Goal: Communication & Community: Answer question/provide support

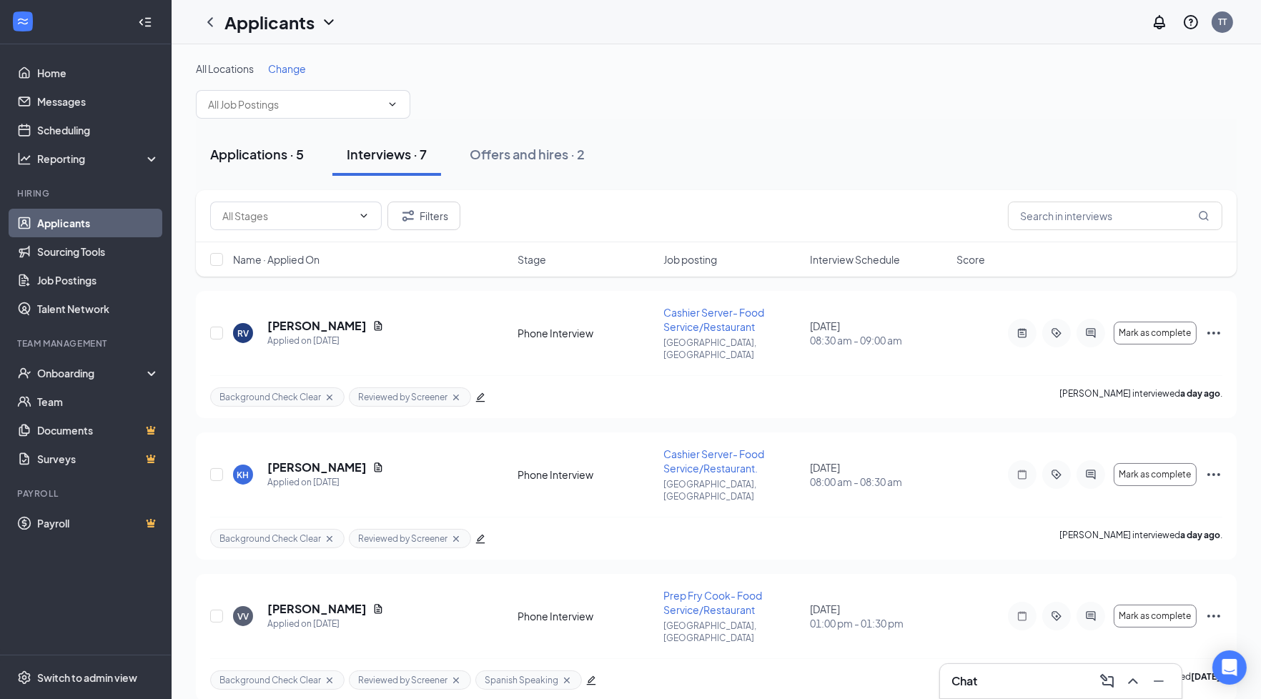
click at [277, 152] on div "Applications · 5" at bounding box center [257, 154] width 94 height 18
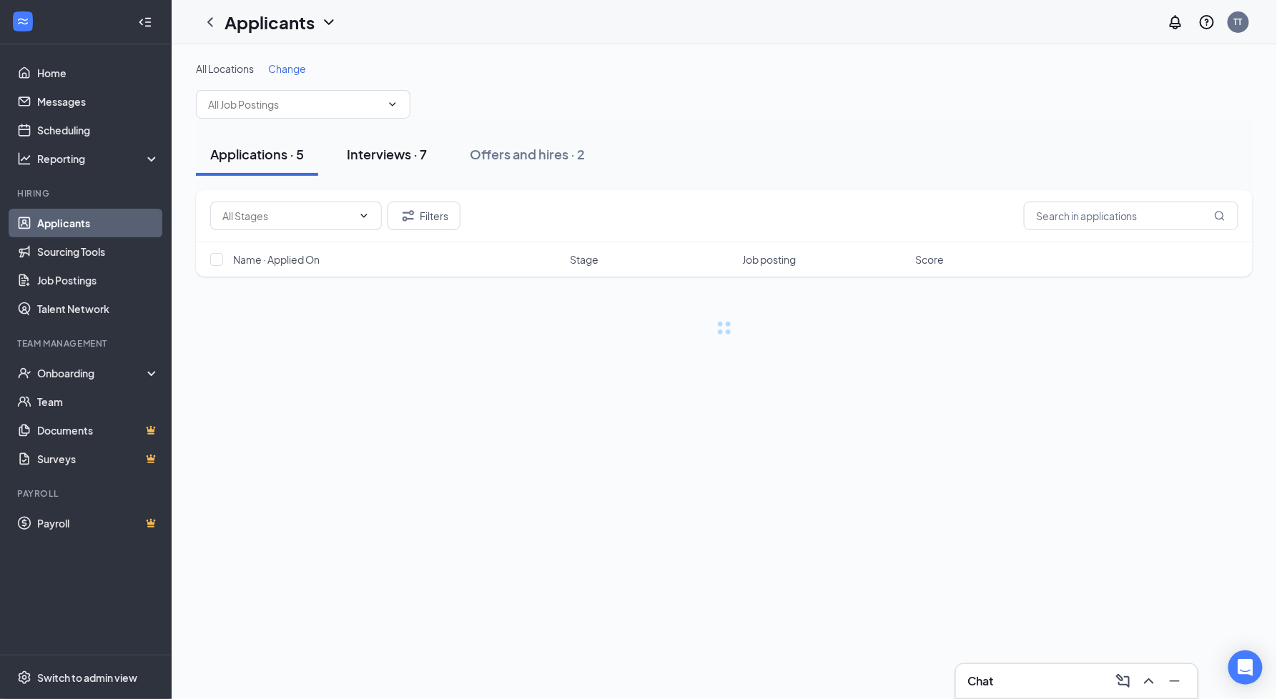
click at [360, 154] on div "Interviews · 7" at bounding box center [387, 154] width 80 height 18
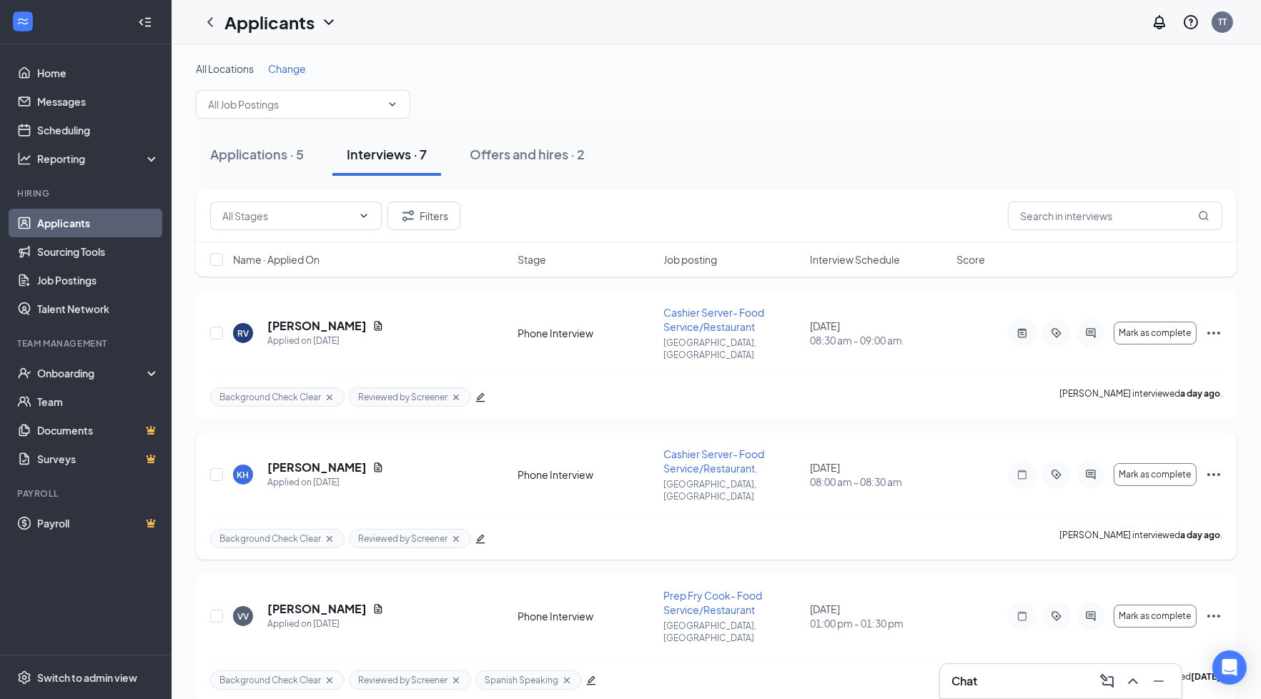
click at [1085, 463] on div at bounding box center [1091, 474] width 29 height 29
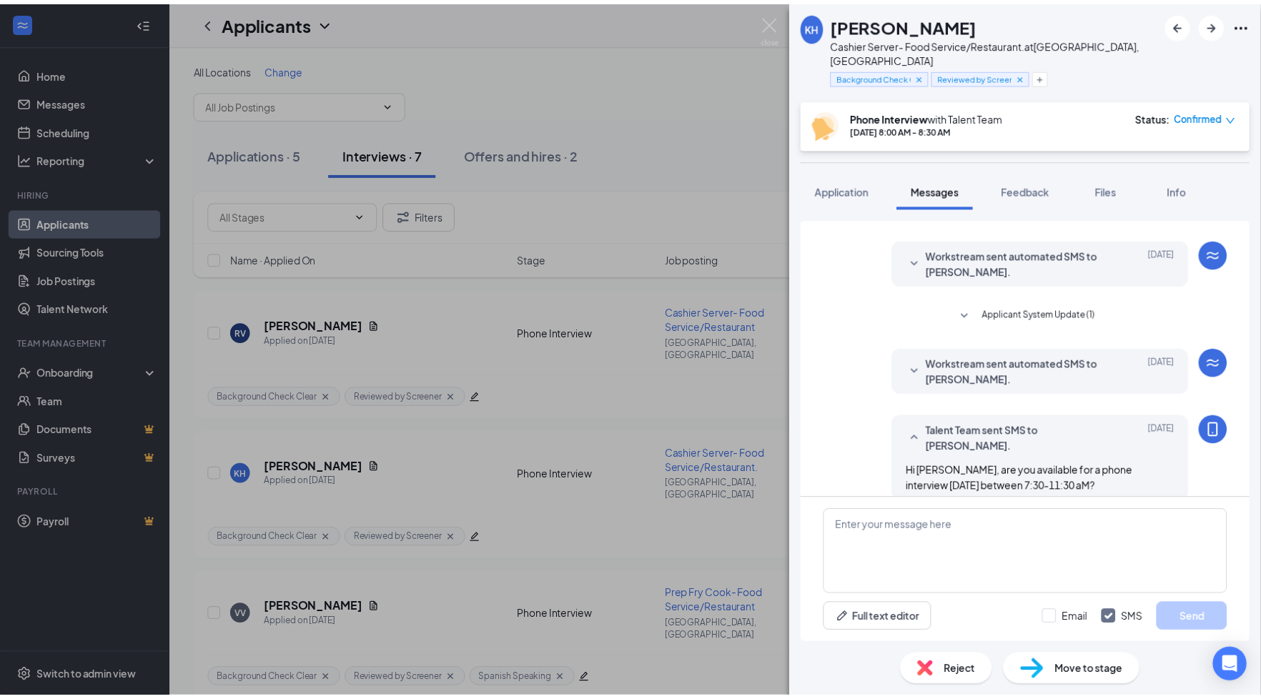
scroll to position [429, 0]
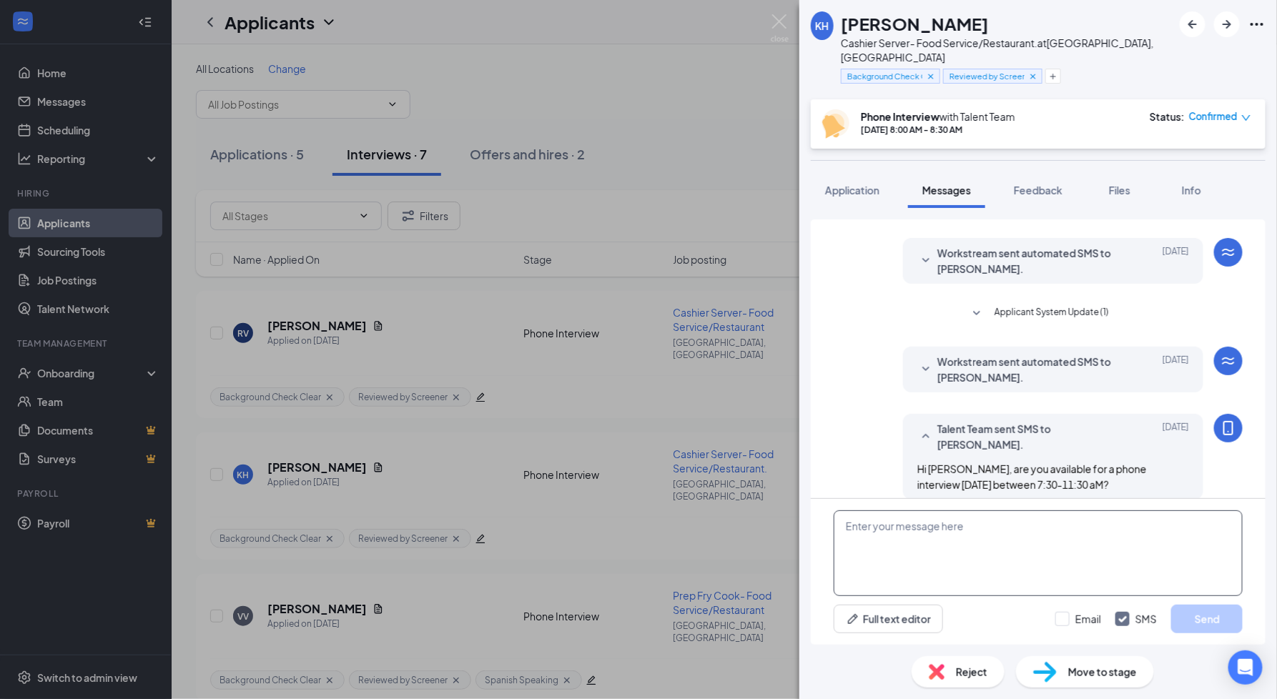
click at [1030, 578] on textarea at bounding box center [1038, 554] width 409 height 86
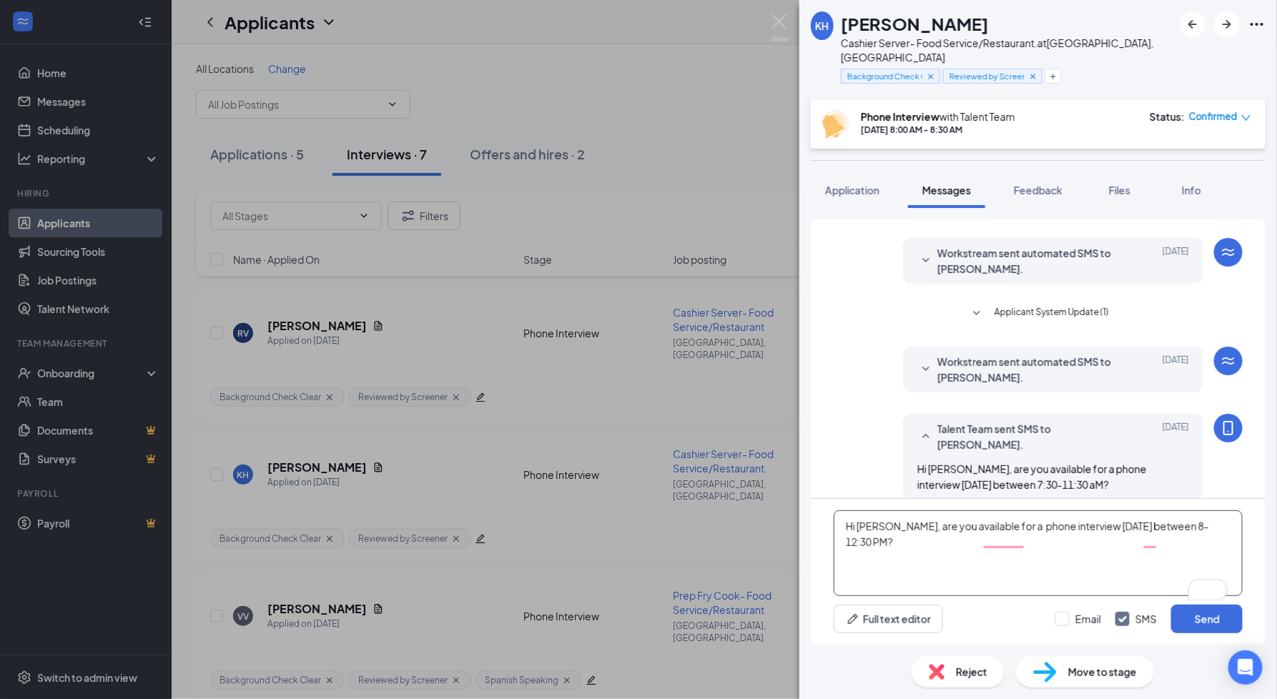
type textarea "Hi [PERSON_NAME], are you available for a phone interview [DATE] between 8-12:3…"
click at [578, 314] on div "KH [PERSON_NAME] Cashier Server- Food Service/Restaurant. at [GEOGRAPHIC_DATA],…" at bounding box center [638, 349] width 1277 height 699
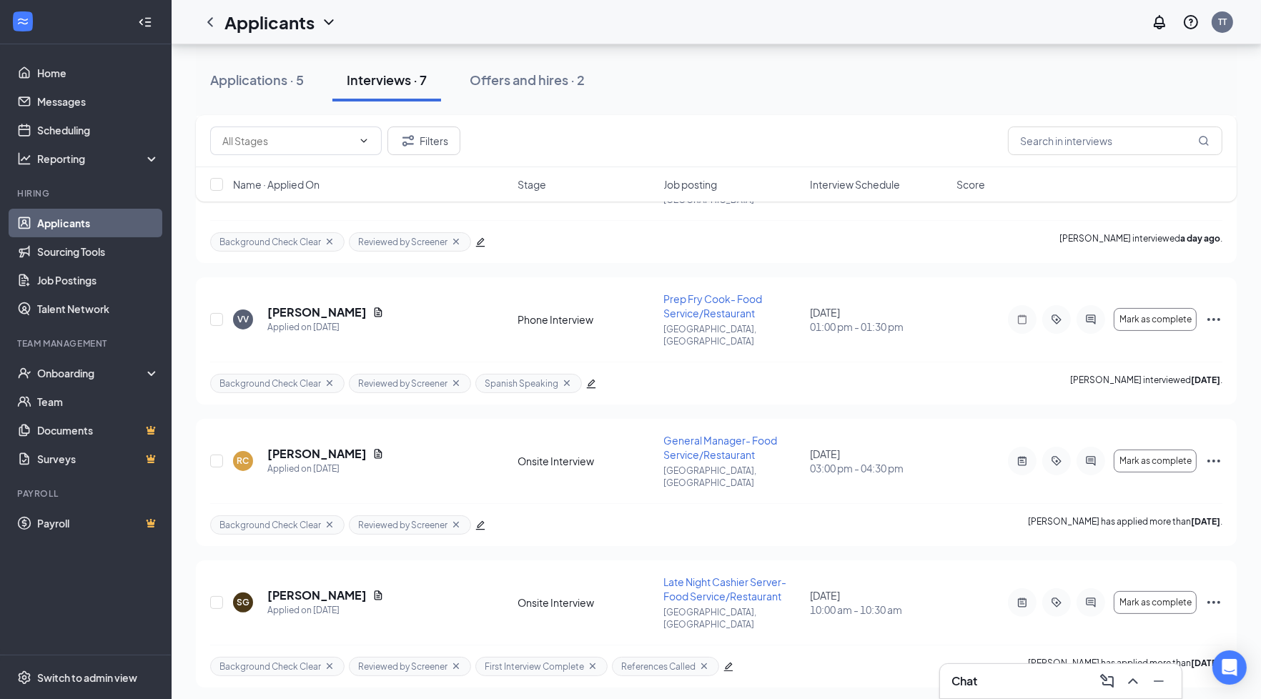
scroll to position [296, 0]
click at [285, 79] on div "Applications · 5" at bounding box center [257, 80] width 94 height 18
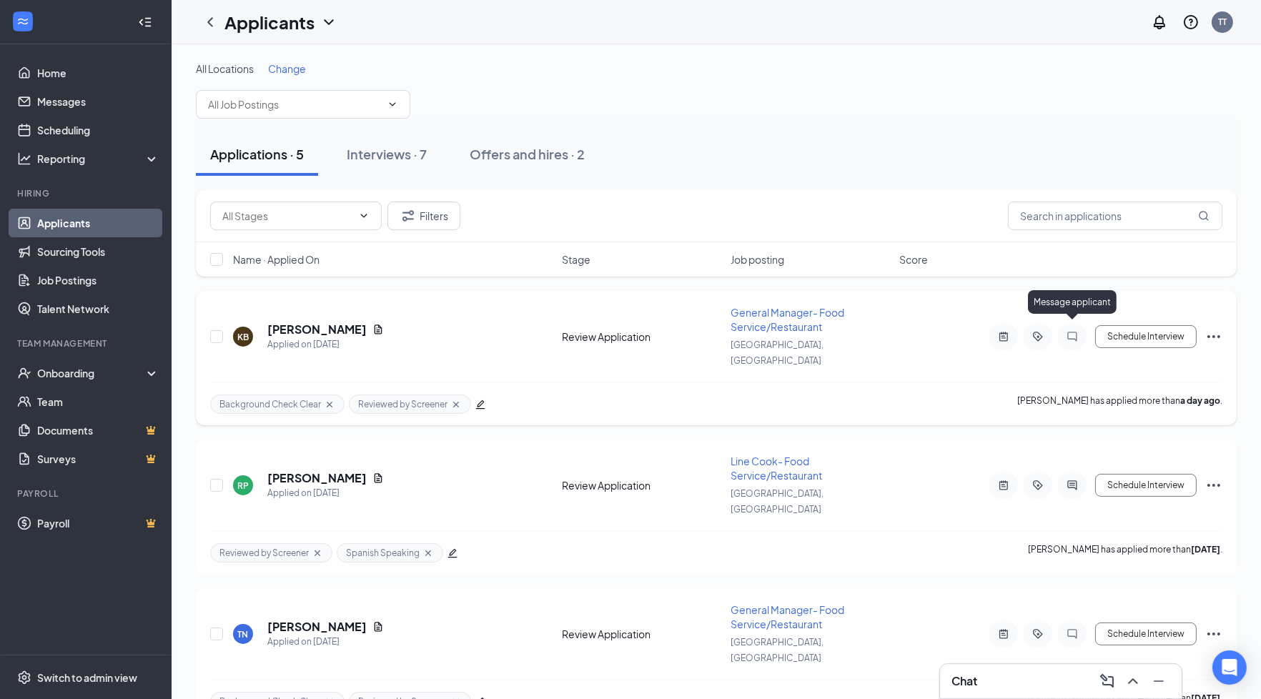
click at [1074, 332] on icon "ChatInactive" at bounding box center [1072, 336] width 17 height 11
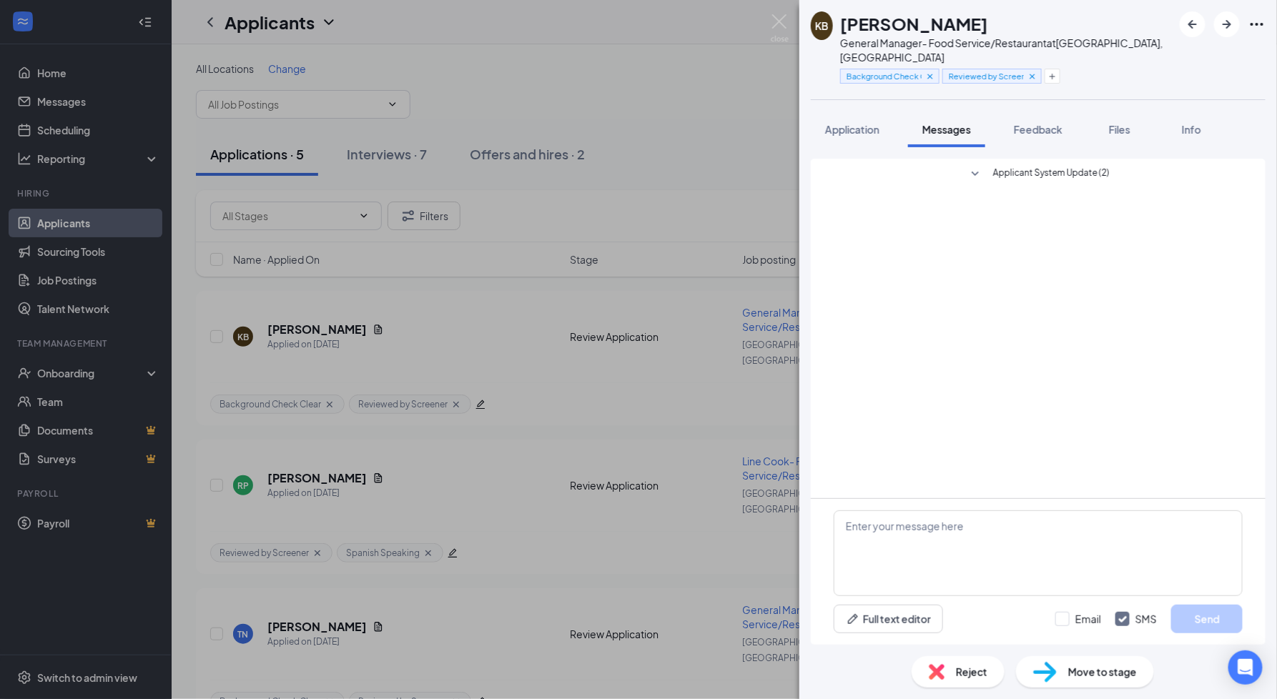
click at [783, 338] on div "KB [PERSON_NAME] General Manager- Food Service/Restaurant at [GEOGRAPHIC_DATA],…" at bounding box center [638, 349] width 1277 height 699
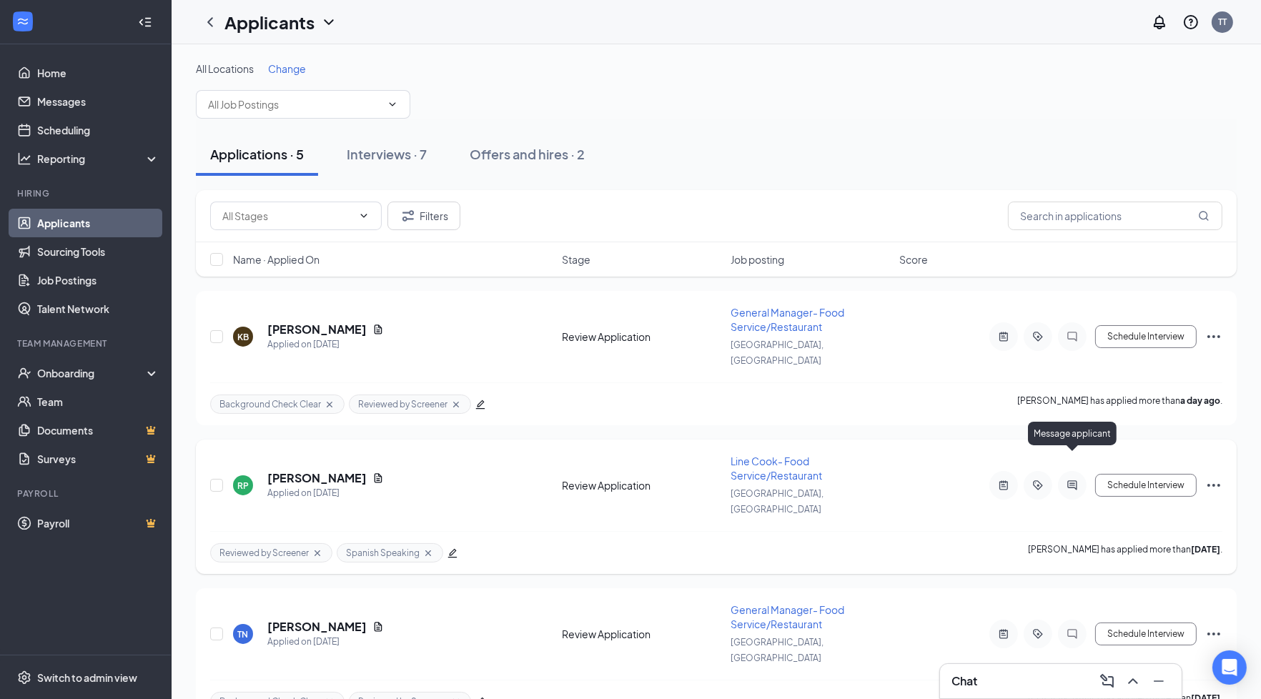
click at [1069, 480] on icon "ActiveChat" at bounding box center [1072, 485] width 17 height 11
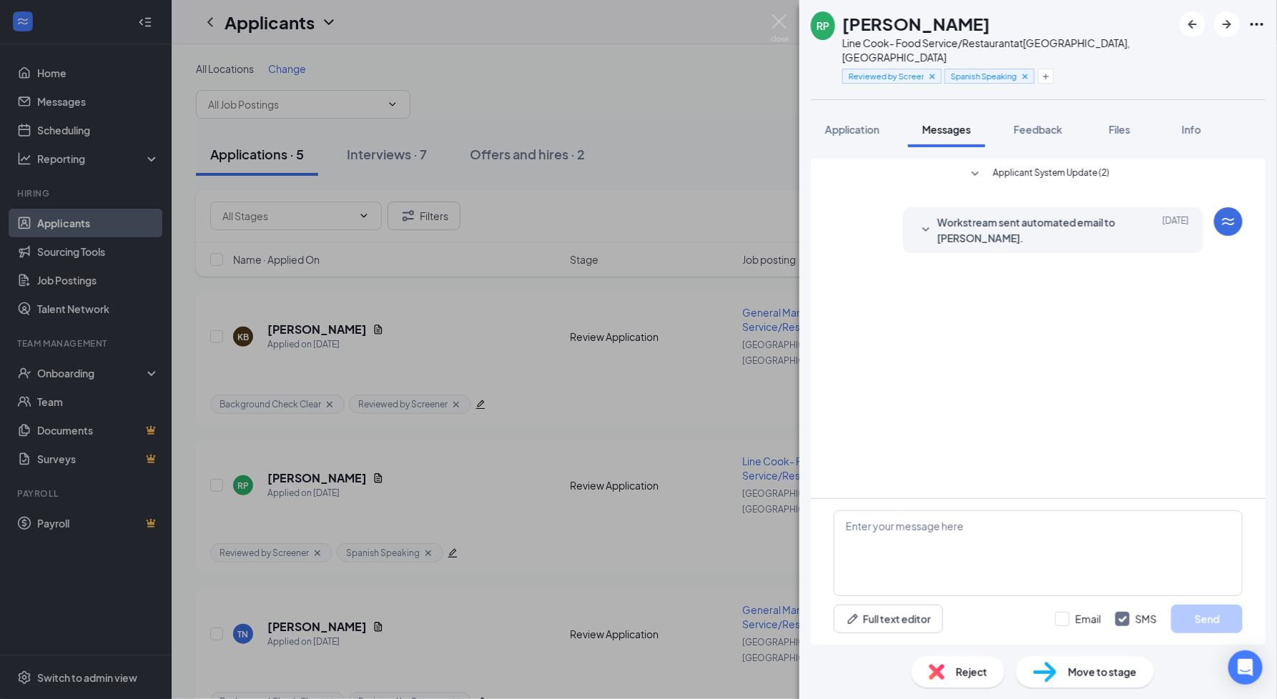
click at [618, 391] on div "RP [PERSON_NAME] Line Cook- Food Service/Restaurant at [GEOGRAPHIC_DATA], [GEOG…" at bounding box center [638, 349] width 1277 height 699
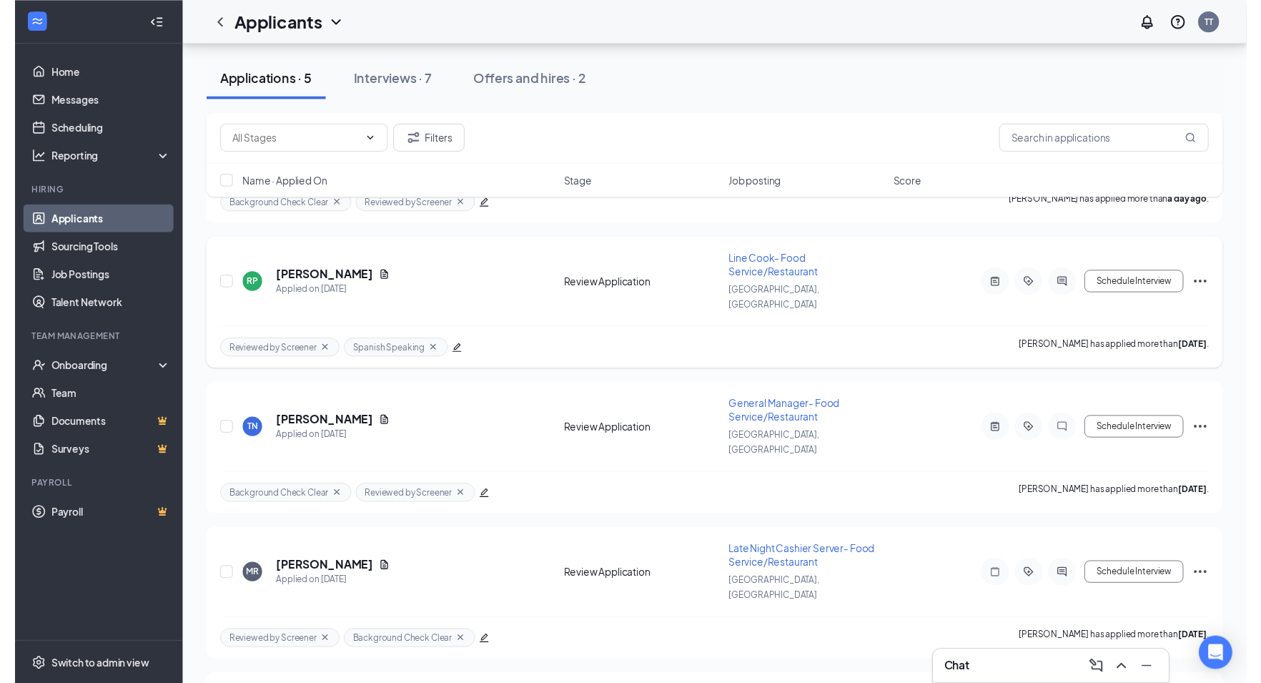
scroll to position [230, 0]
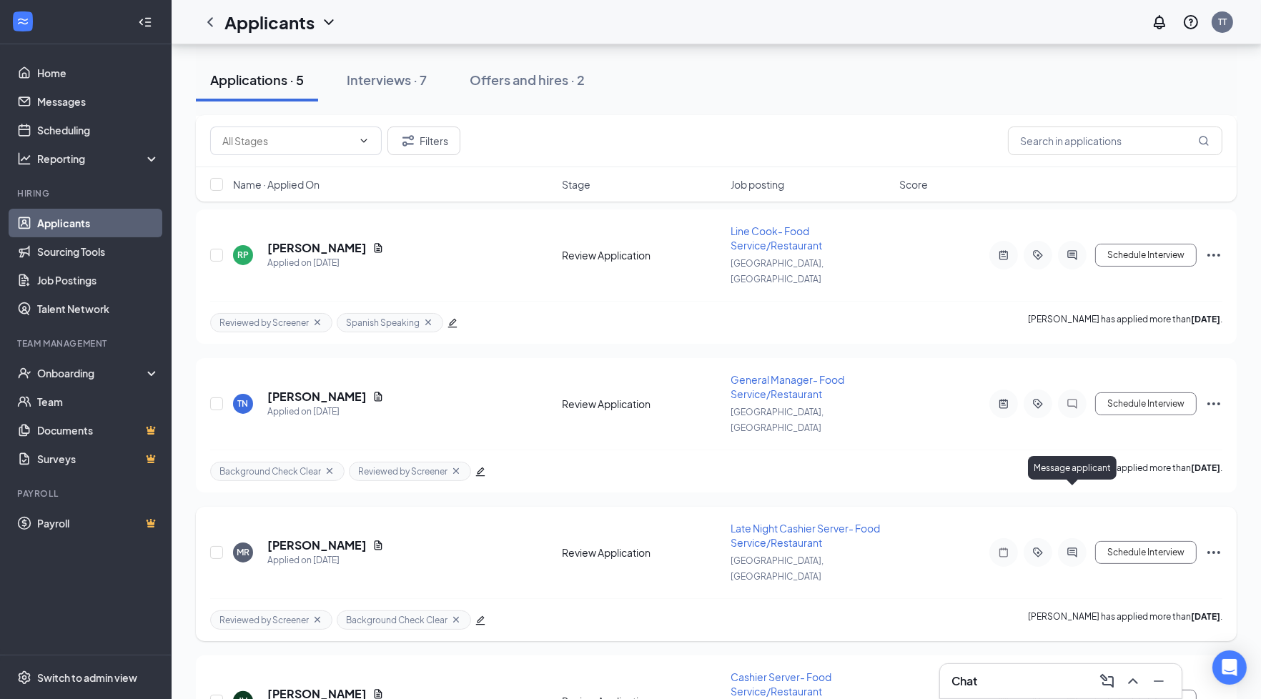
click at [1071, 547] on icon "ActiveChat" at bounding box center [1072, 552] width 17 height 11
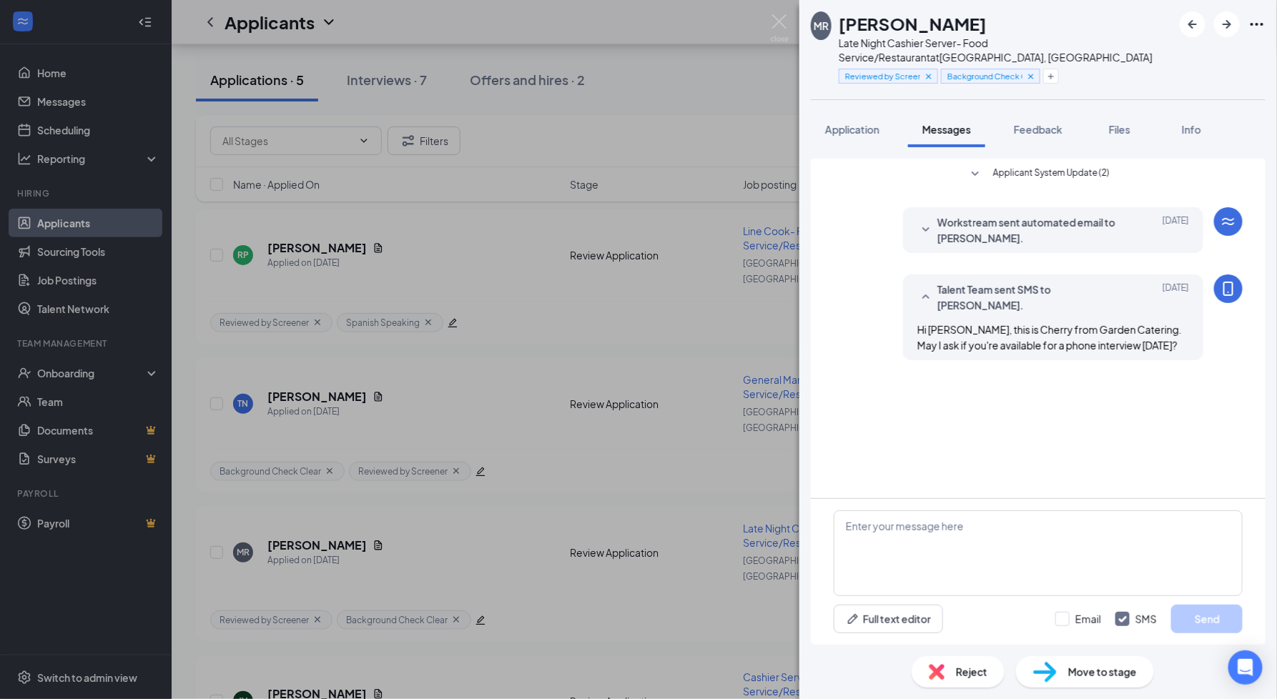
click at [648, 487] on div "[PERSON_NAME] Late Night Cashier Server- Food Service/Restaurant at [GEOGRAPHIC…" at bounding box center [638, 349] width 1277 height 699
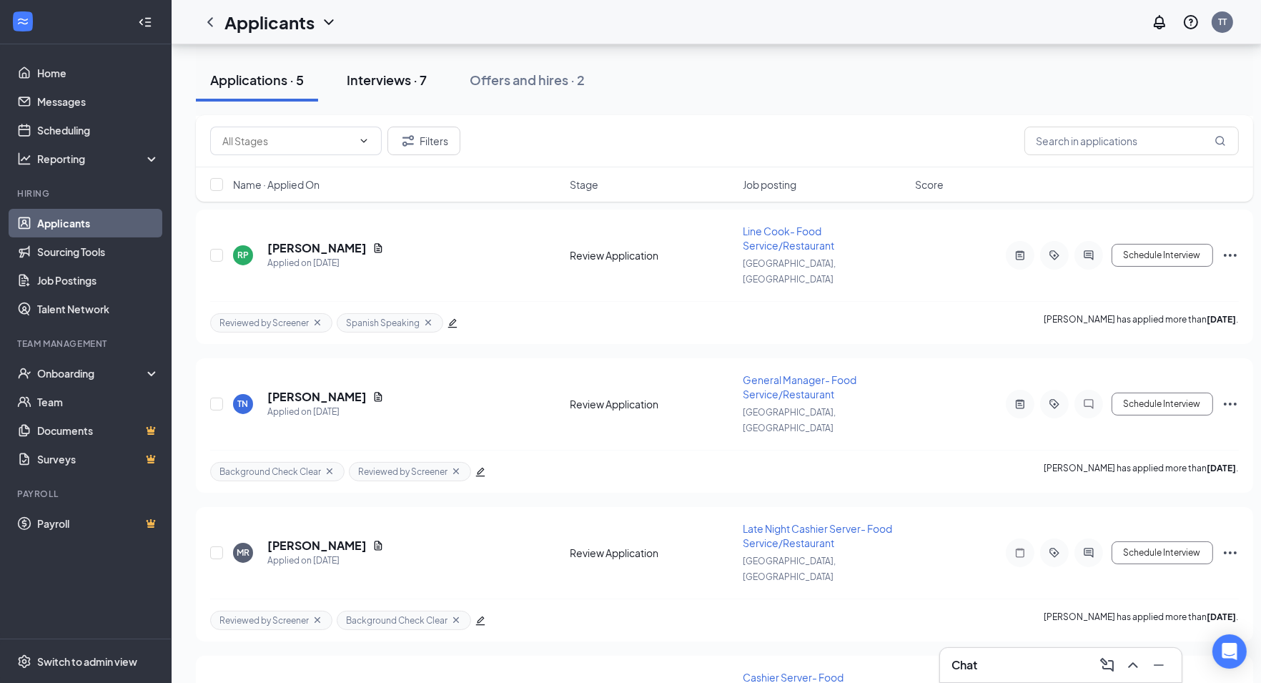
click at [378, 74] on div "Interviews · 7" at bounding box center [387, 80] width 80 height 18
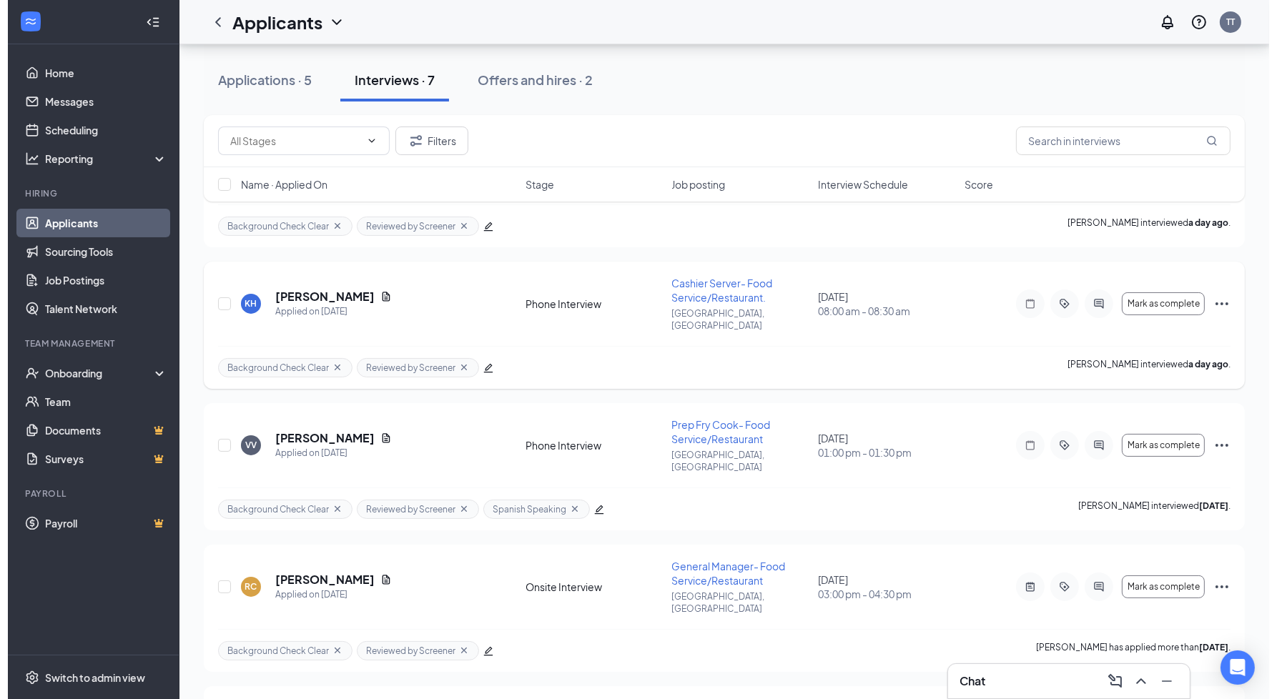
scroll to position [179, 0]
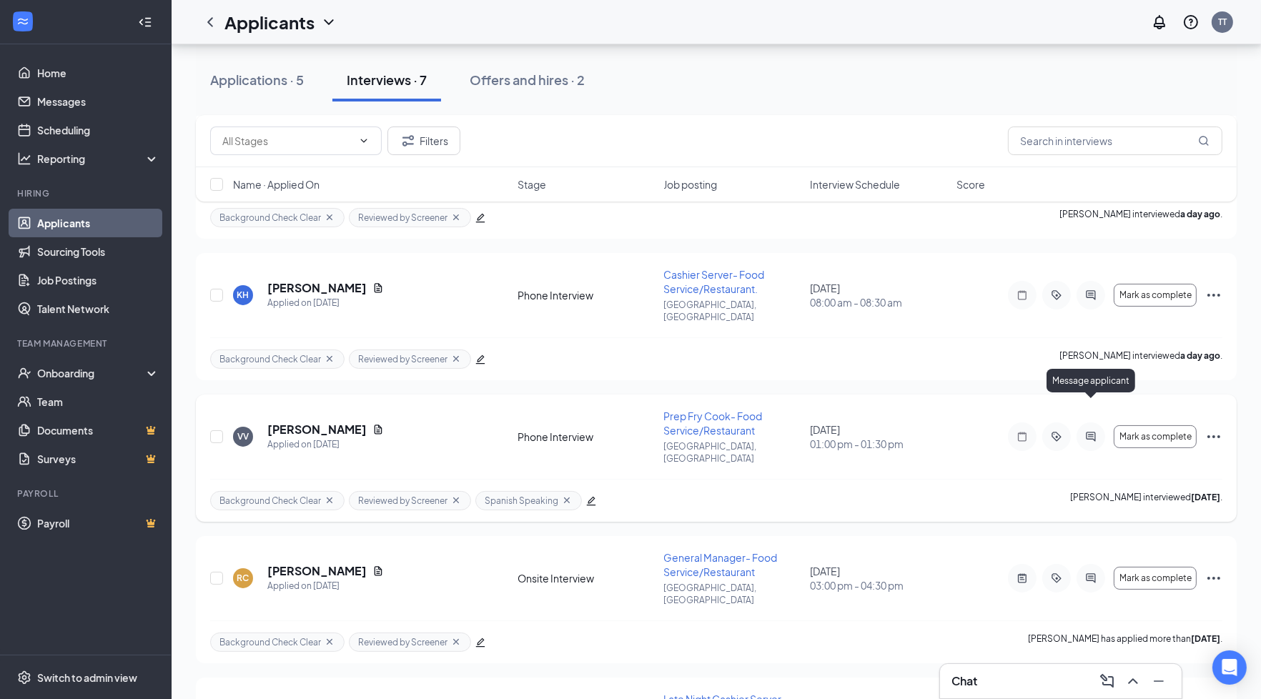
click at [1090, 397] on div "Message applicant" at bounding box center [1091, 383] width 89 height 29
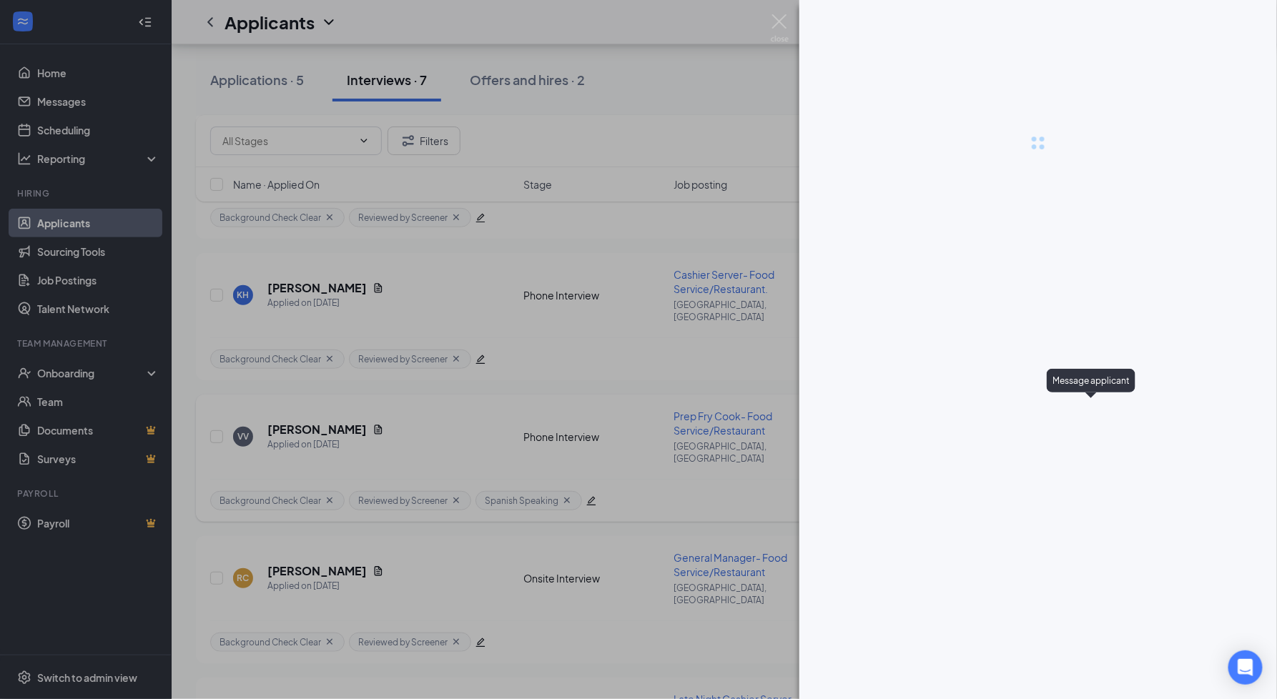
click at [1090, 406] on div at bounding box center [638, 349] width 1277 height 699
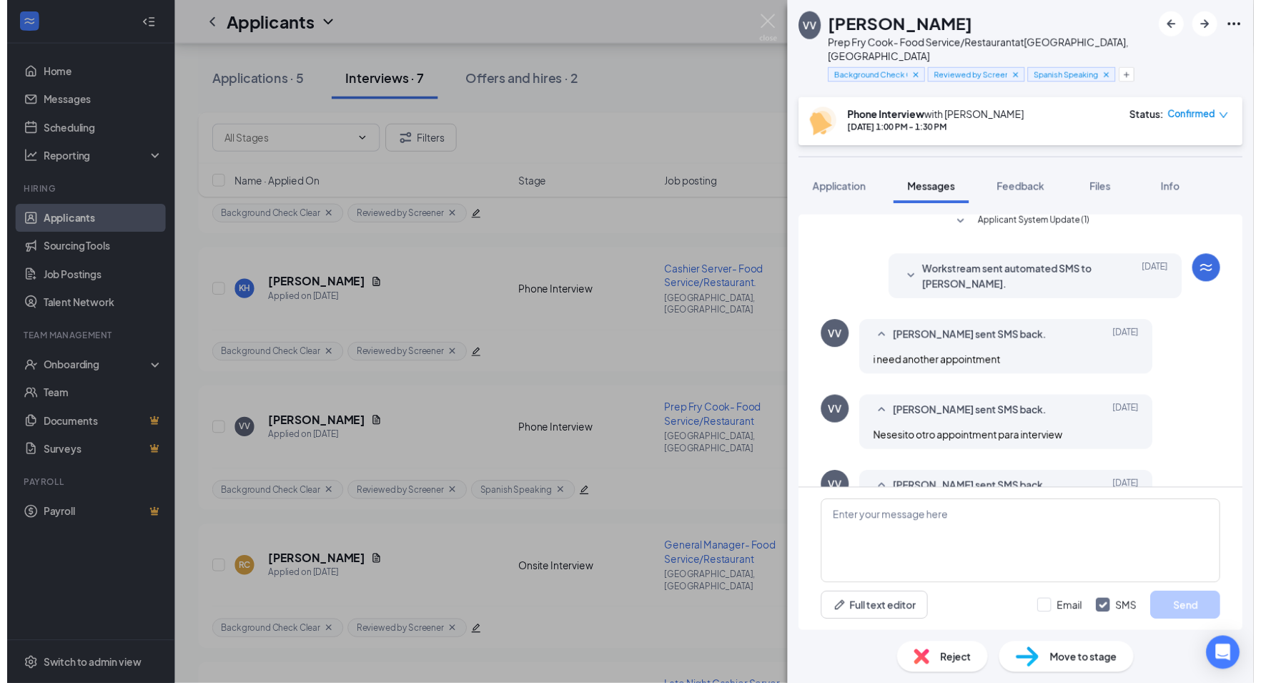
scroll to position [386, 0]
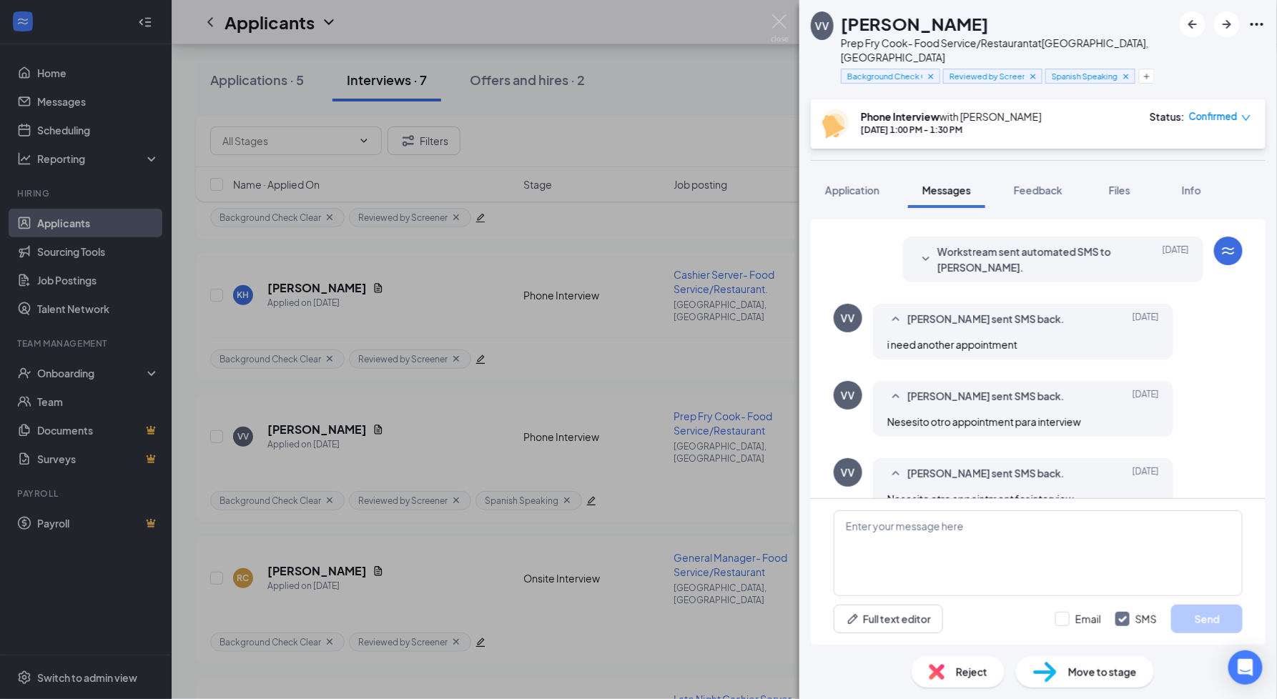
click at [941, 415] on span "Nesesito otro appointment para interview" at bounding box center [984, 421] width 194 height 13
copy span "Nesesito otro appointment para interview"
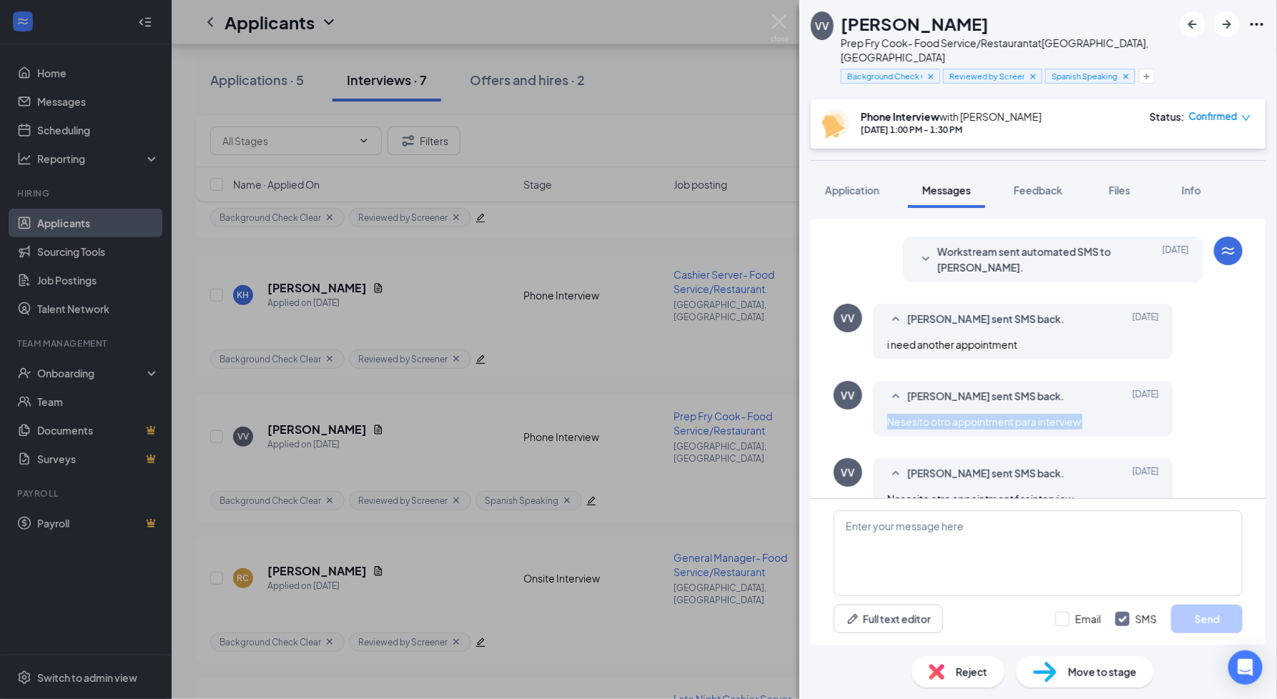
click at [1236, 408] on div "Load earlier interactions (about 9 more) Talent Team sent SMS to [PERSON_NAME].…" at bounding box center [1038, 359] width 455 height 279
click at [676, 347] on div "VV [PERSON_NAME] Prep Fry Cook- Food Service/Restaurant at [GEOGRAPHIC_DATA], […" at bounding box center [638, 349] width 1277 height 699
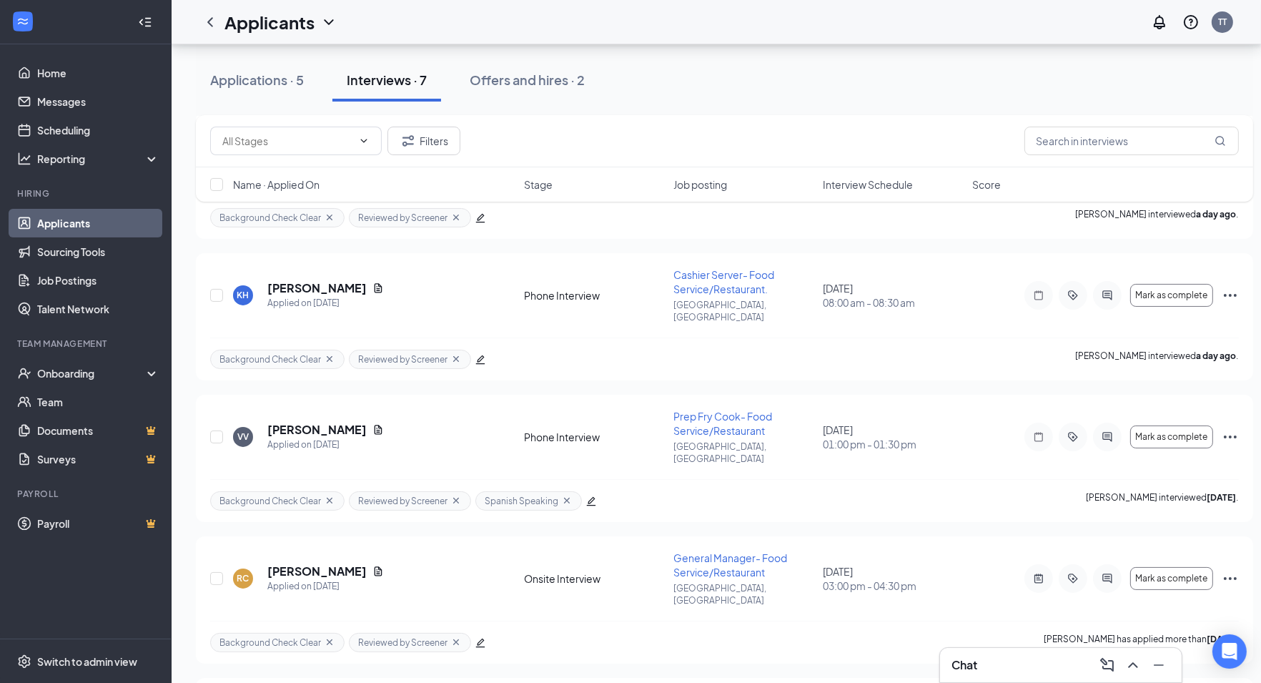
click at [644, 103] on div "Applications · 5 Interviews · 7 Offers and hires · 2" at bounding box center [724, 79] width 1057 height 71
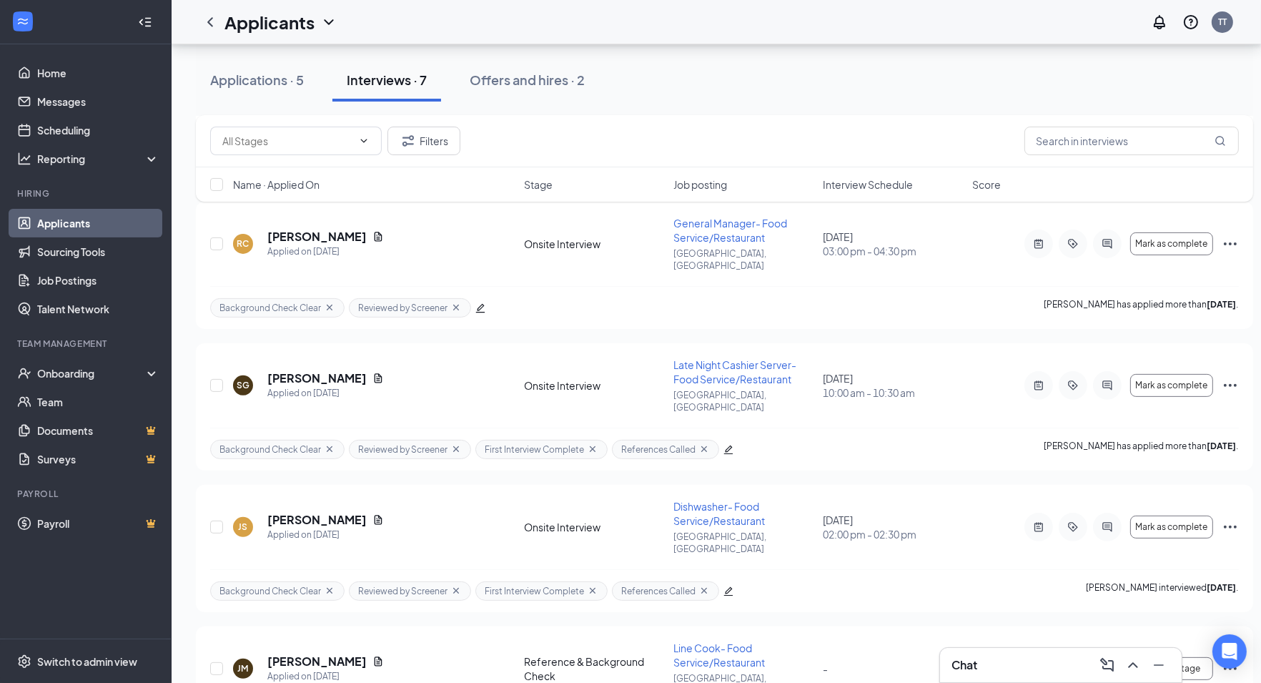
scroll to position [517, 0]
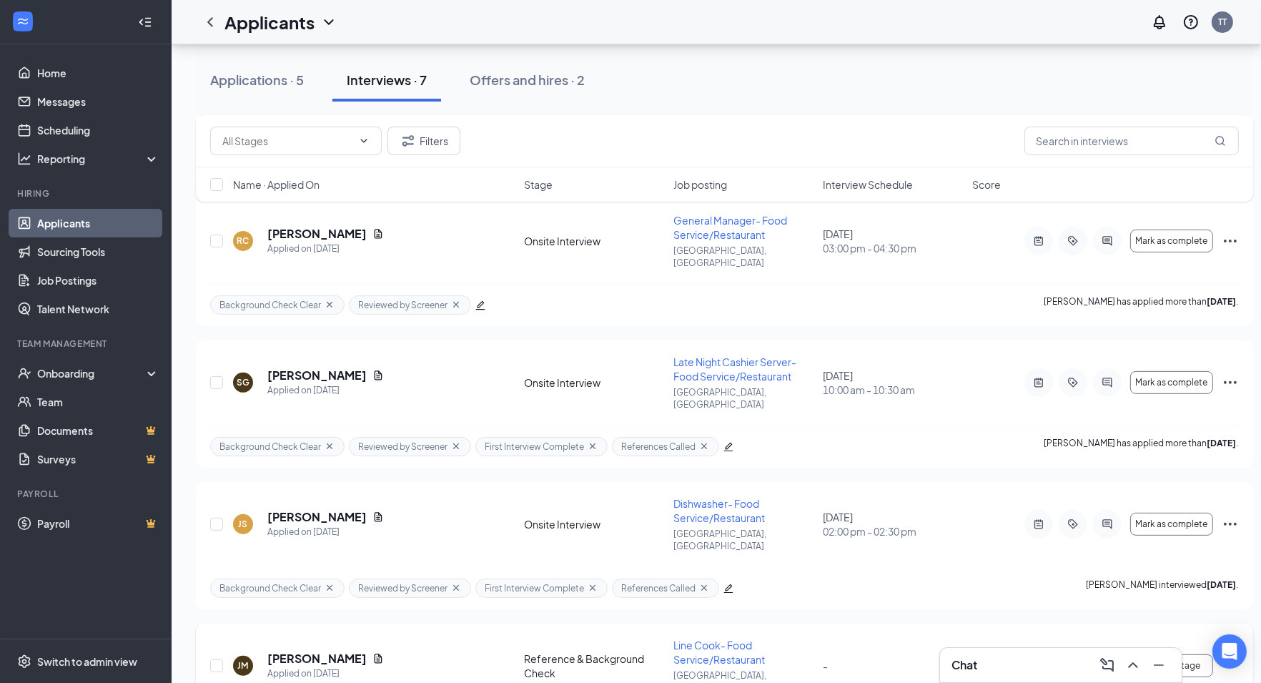
click at [1107, 651] on div at bounding box center [1108, 665] width 29 height 29
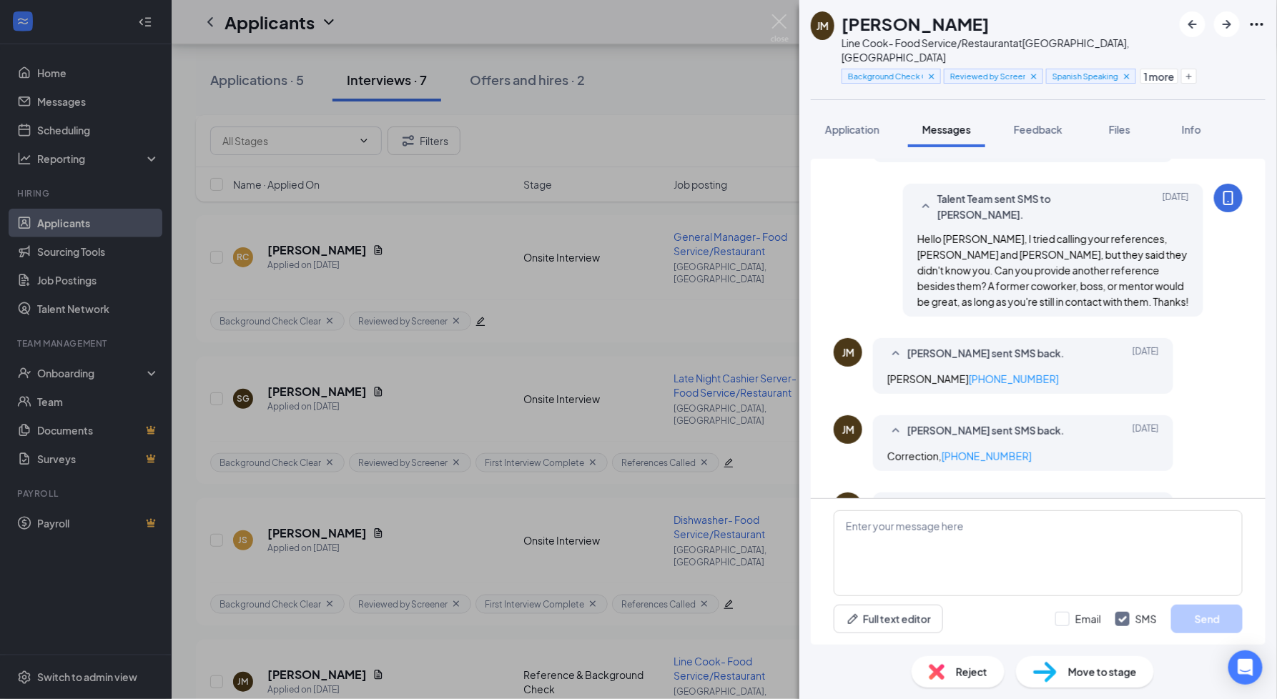
scroll to position [354, 0]
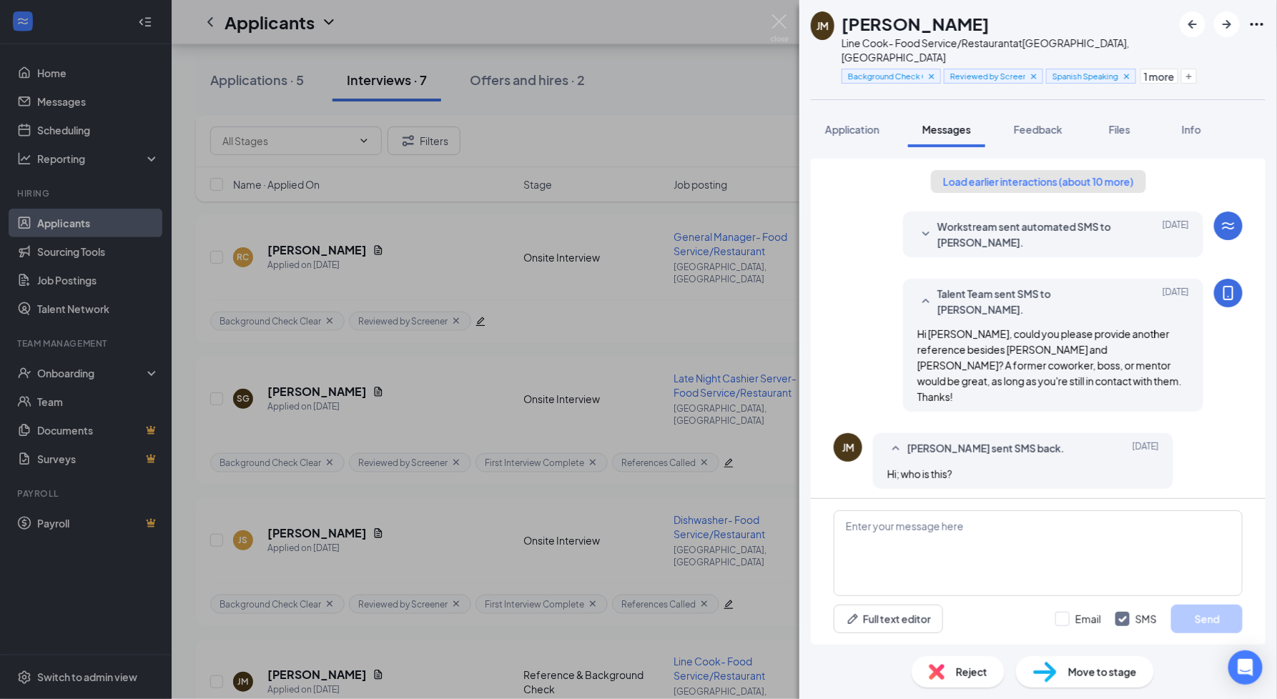
click at [1081, 170] on button "Load earlier interactions (about 10 more)" at bounding box center [1038, 181] width 215 height 23
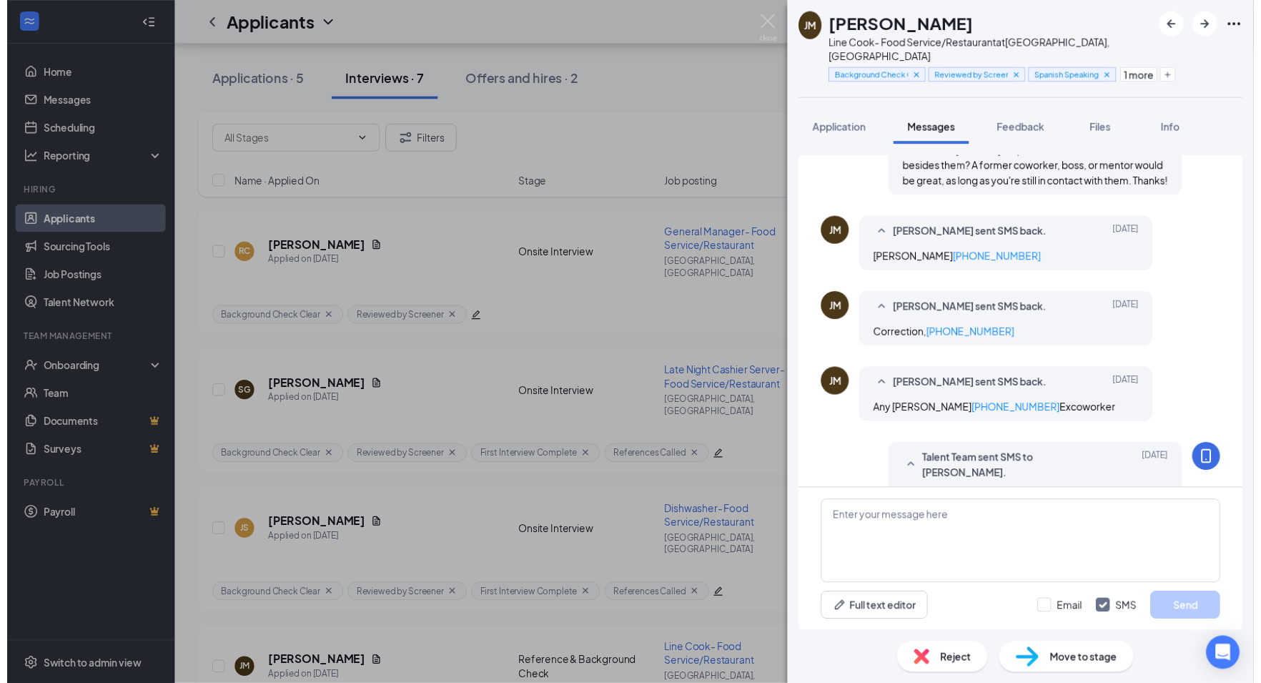
scroll to position [1071, 0]
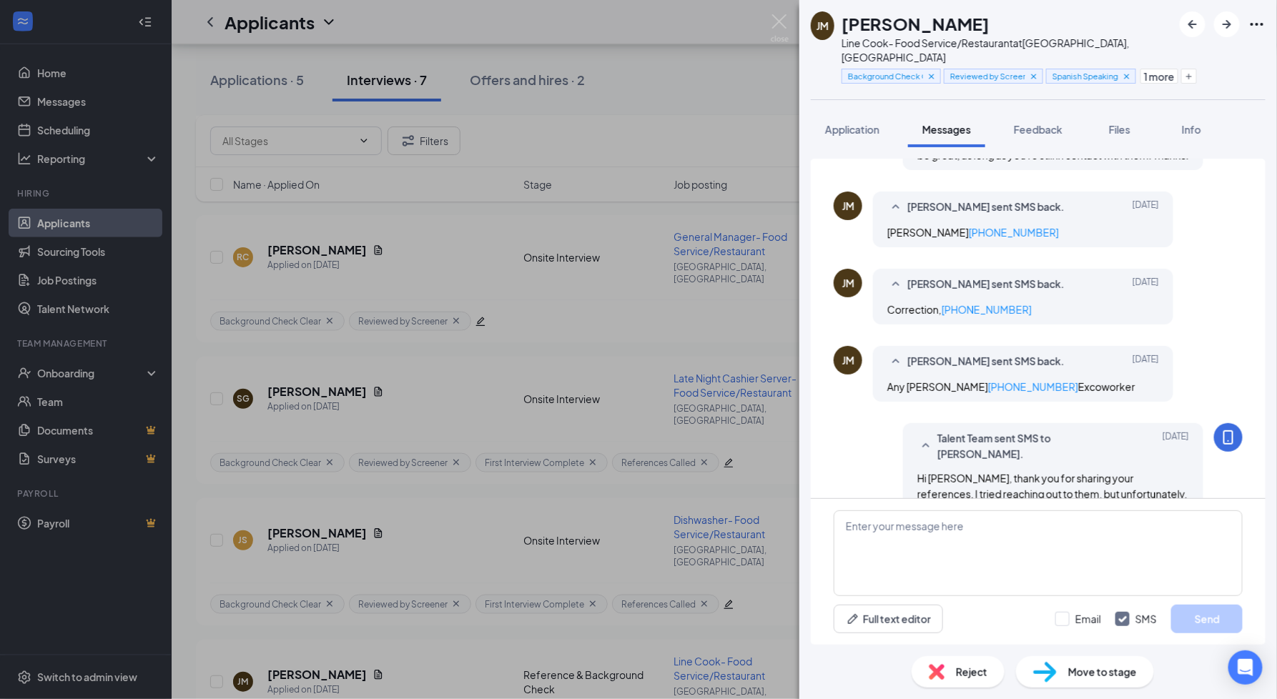
click at [432, 633] on div "[PERSON_NAME] Line Cook- Food Service/Restaurant at [GEOGRAPHIC_DATA], [GEOGRAP…" at bounding box center [638, 349] width 1277 height 699
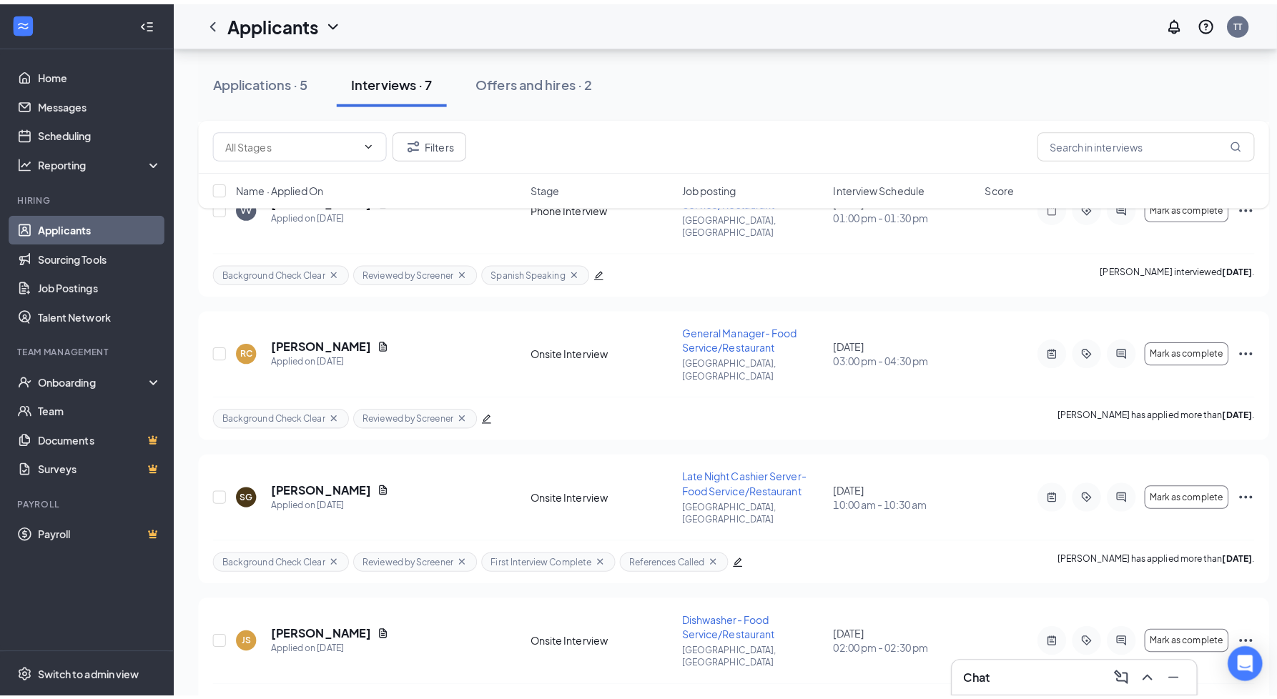
scroll to position [425, 0]
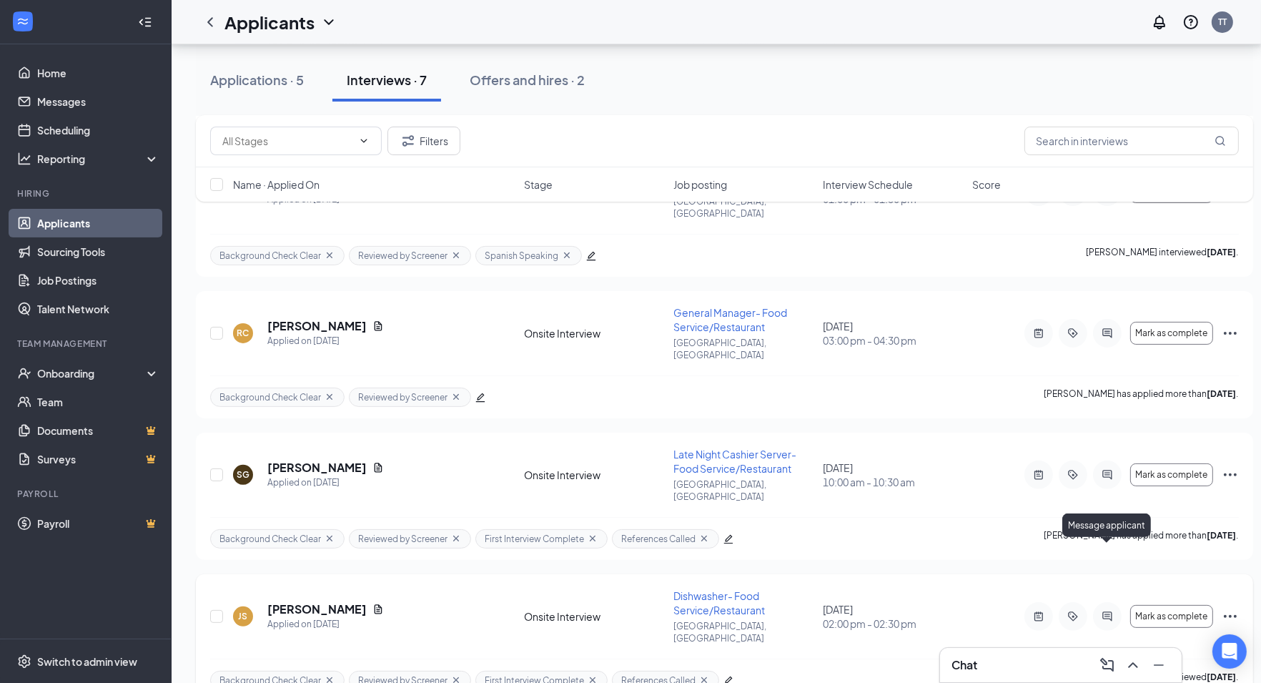
click at [1113, 611] on icon "ActiveChat" at bounding box center [1107, 616] width 17 height 11
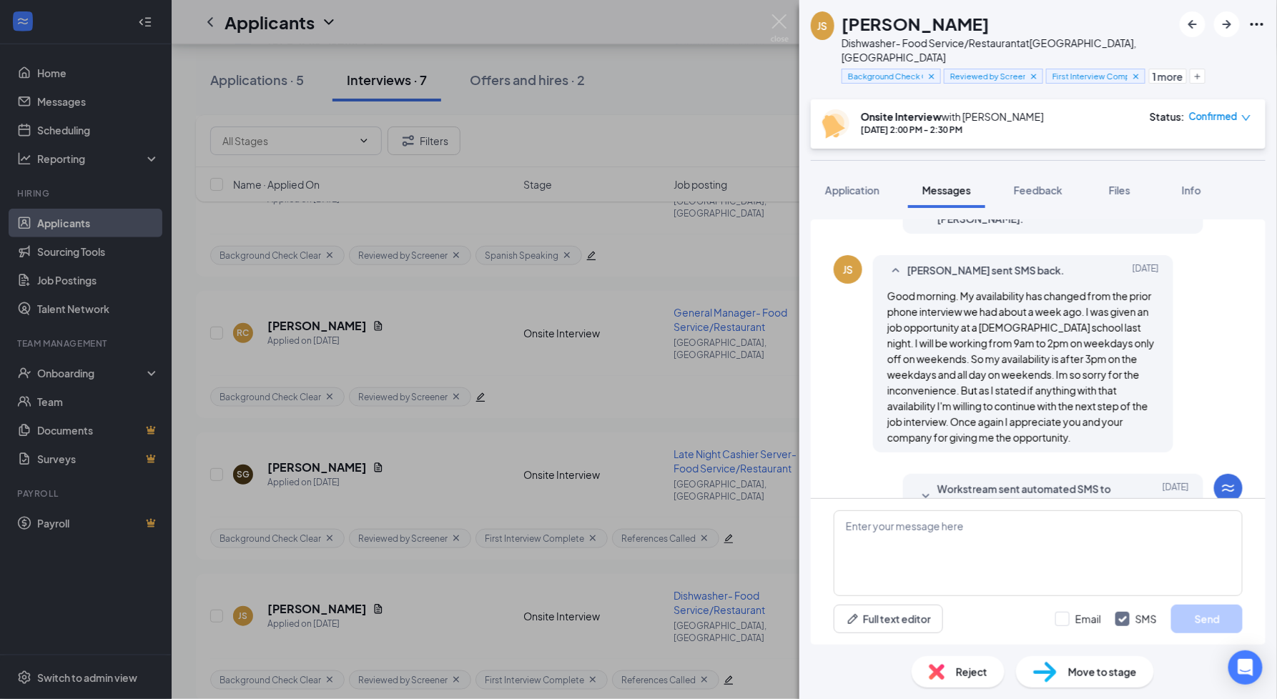
scroll to position [400, 0]
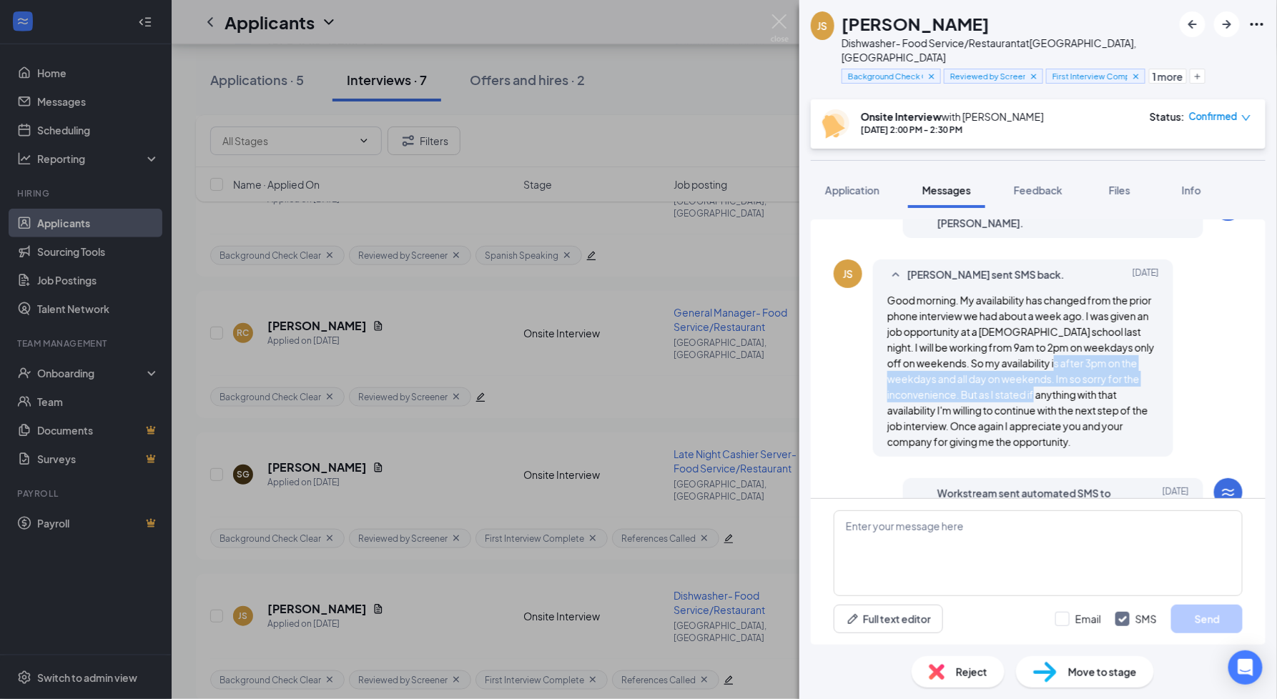
drag, startPoint x: 1060, startPoint y: 350, endPoint x: 1078, endPoint y: 384, distance: 38.7
click at [1078, 384] on span "Good morning. My availability has changed from the prior phone interview we had…" at bounding box center [1020, 371] width 267 height 154
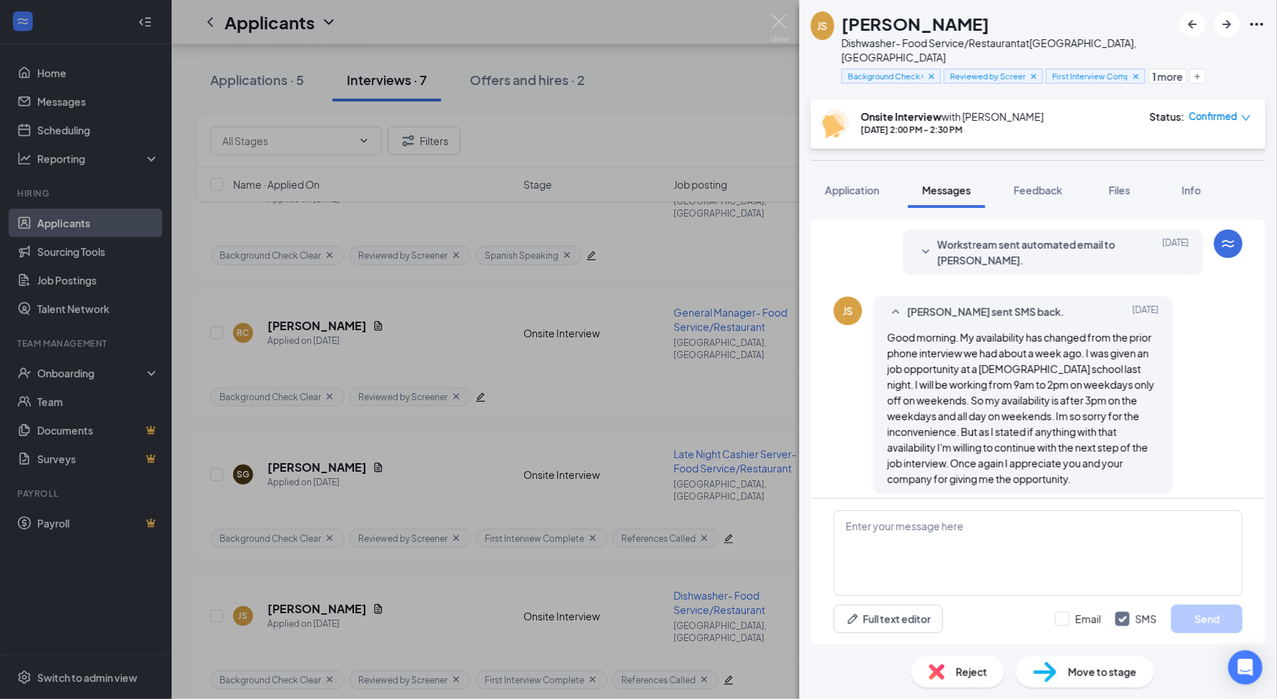
scroll to position [363, 0]
click at [1078, 384] on span "Good morning. My availability has changed from the prior phone interview we had…" at bounding box center [1020, 408] width 267 height 154
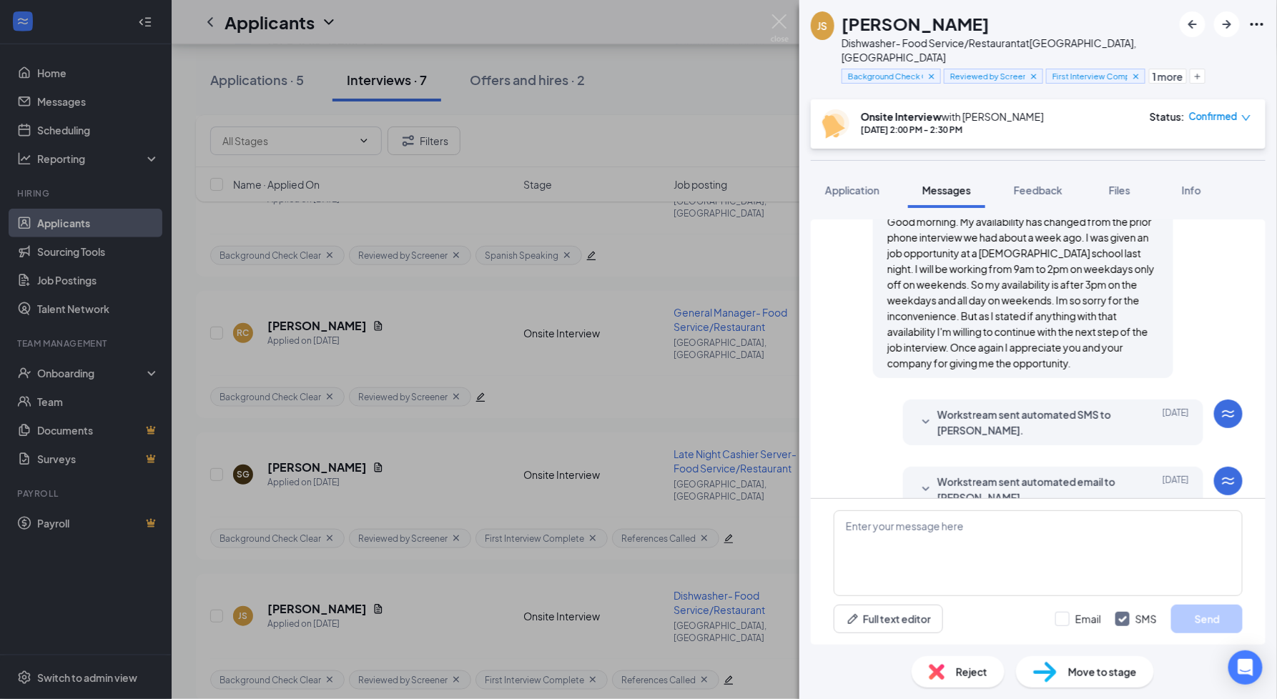
scroll to position [492, 0]
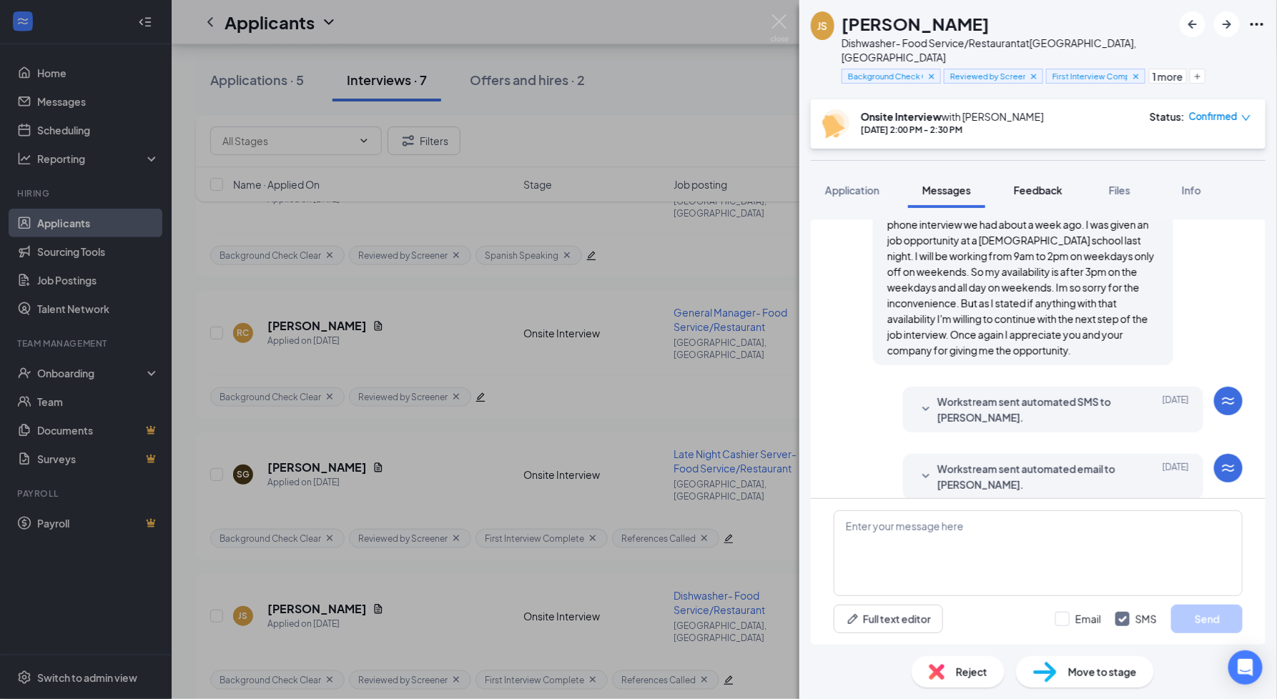
click at [1017, 184] on span "Feedback" at bounding box center [1038, 190] width 49 height 13
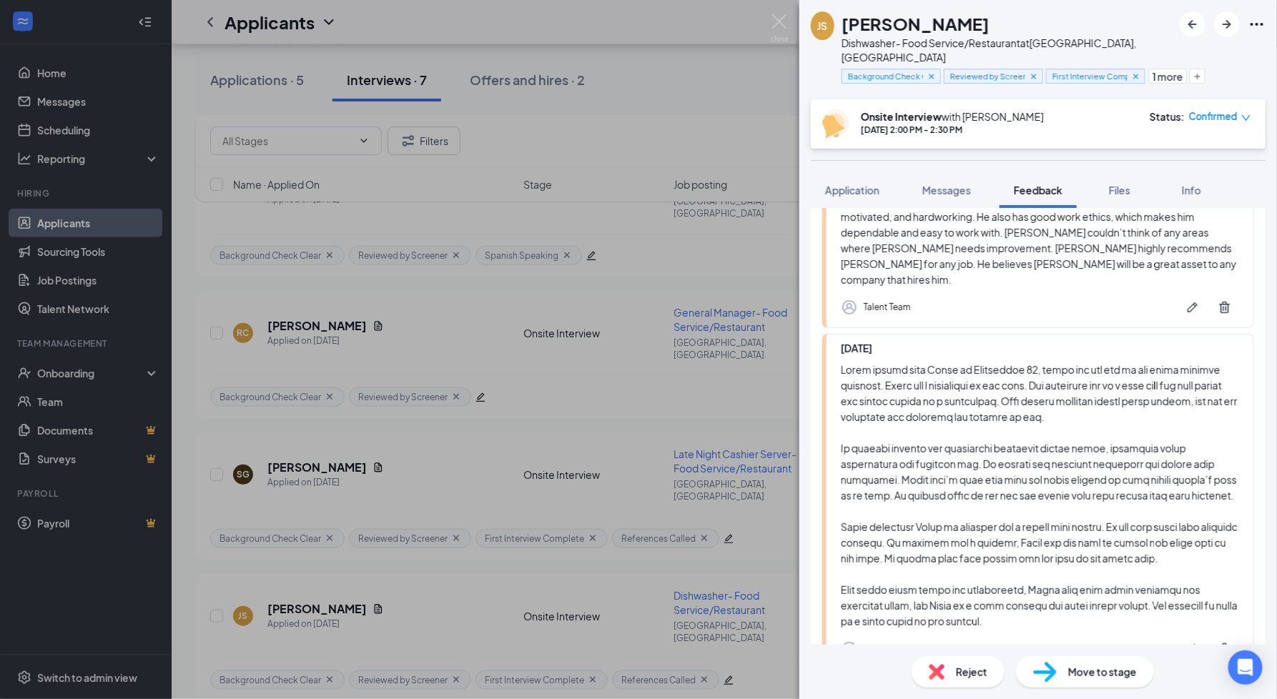
scroll to position [361, 0]
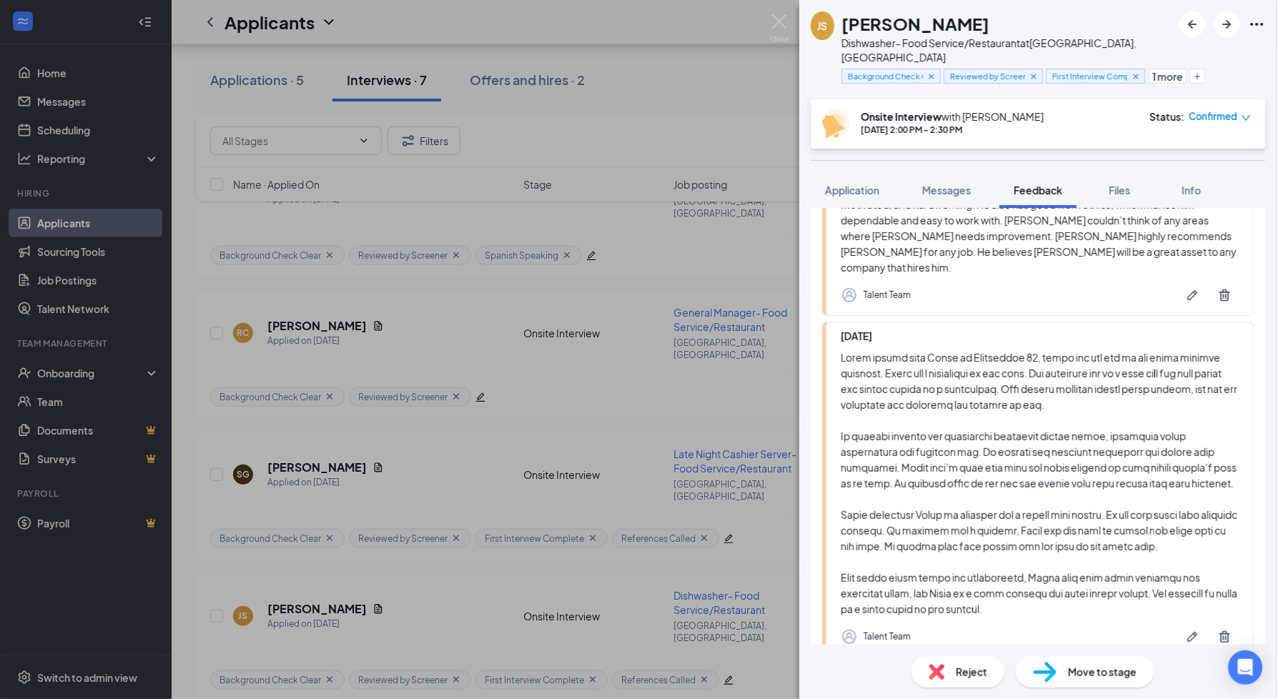
click at [1188, 220] on div "[PERSON_NAME] has known [PERSON_NAME] for about 15 to 16 years. They first met …" at bounding box center [1040, 133] width 398 height 283
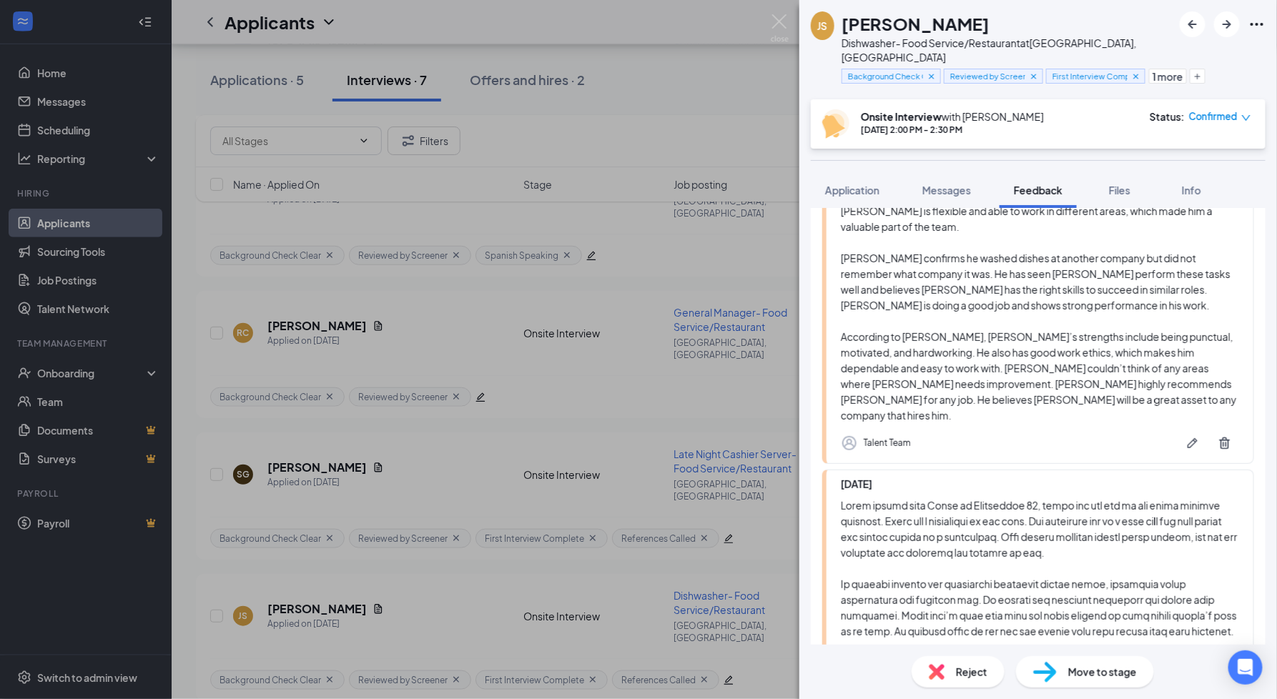
click at [598, 437] on div "JS [PERSON_NAME]- Food Service/Restaurant at [GEOGRAPHIC_DATA], [GEOGRAPHIC_DAT…" at bounding box center [638, 349] width 1277 height 699
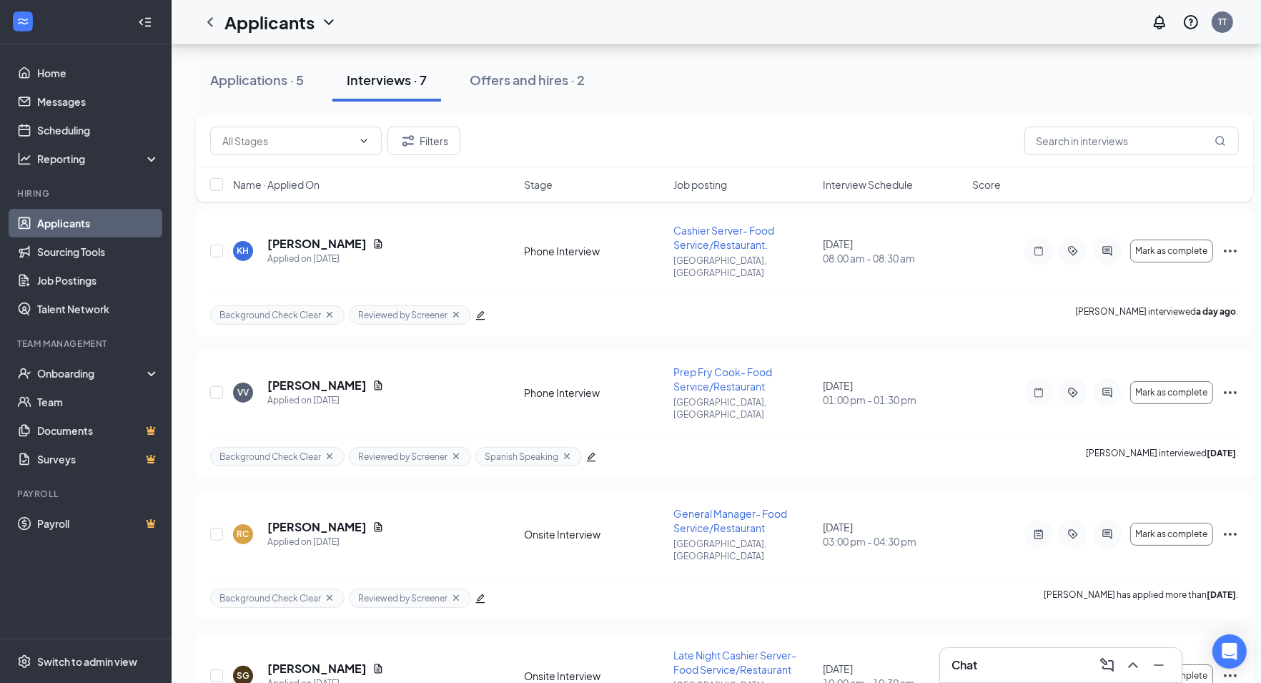
scroll to position [179, 16]
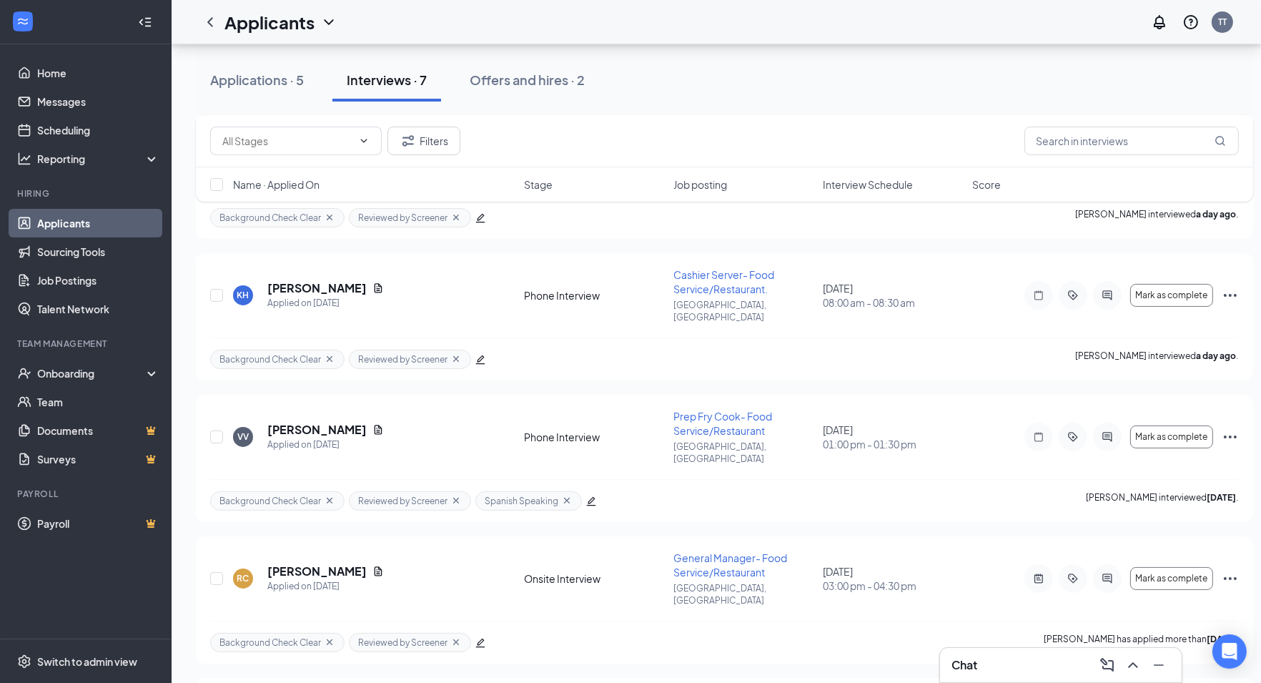
click at [1164, 187] on div "Name · Applied On Stage Job posting Interview Schedule Score" at bounding box center [724, 184] width 1057 height 34
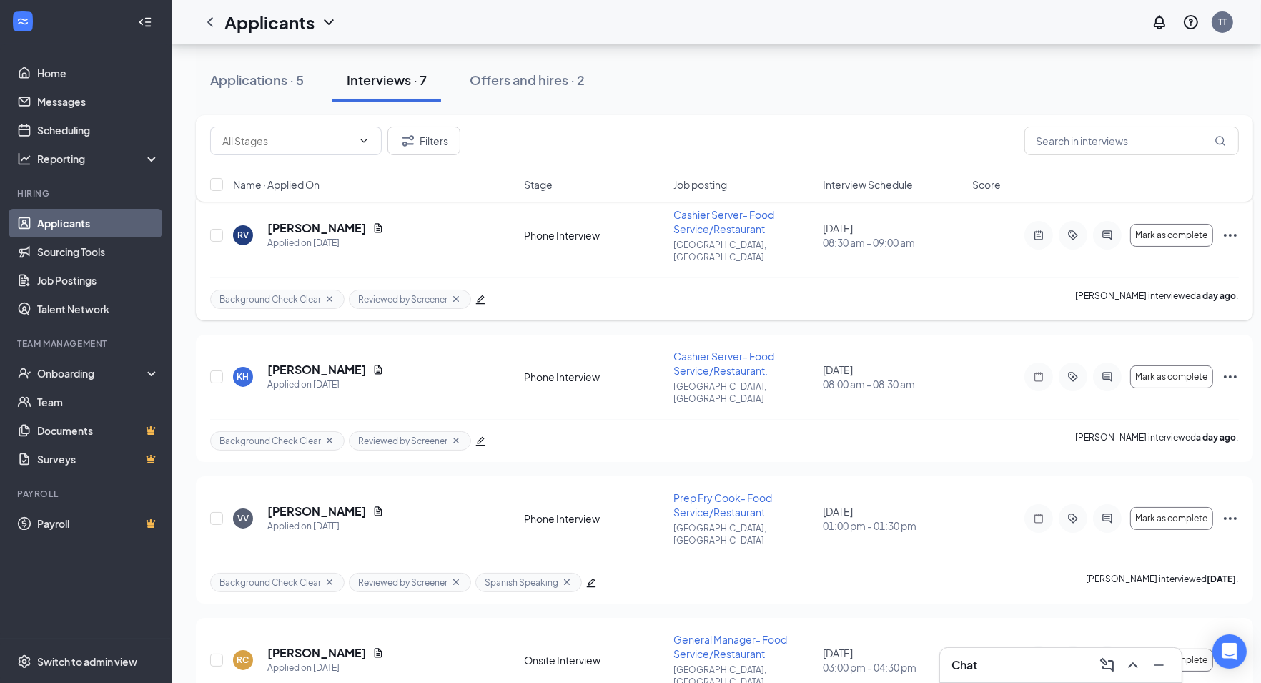
scroll to position [95, 15]
click at [285, 87] on div "Applications · 5" at bounding box center [257, 80] width 94 height 18
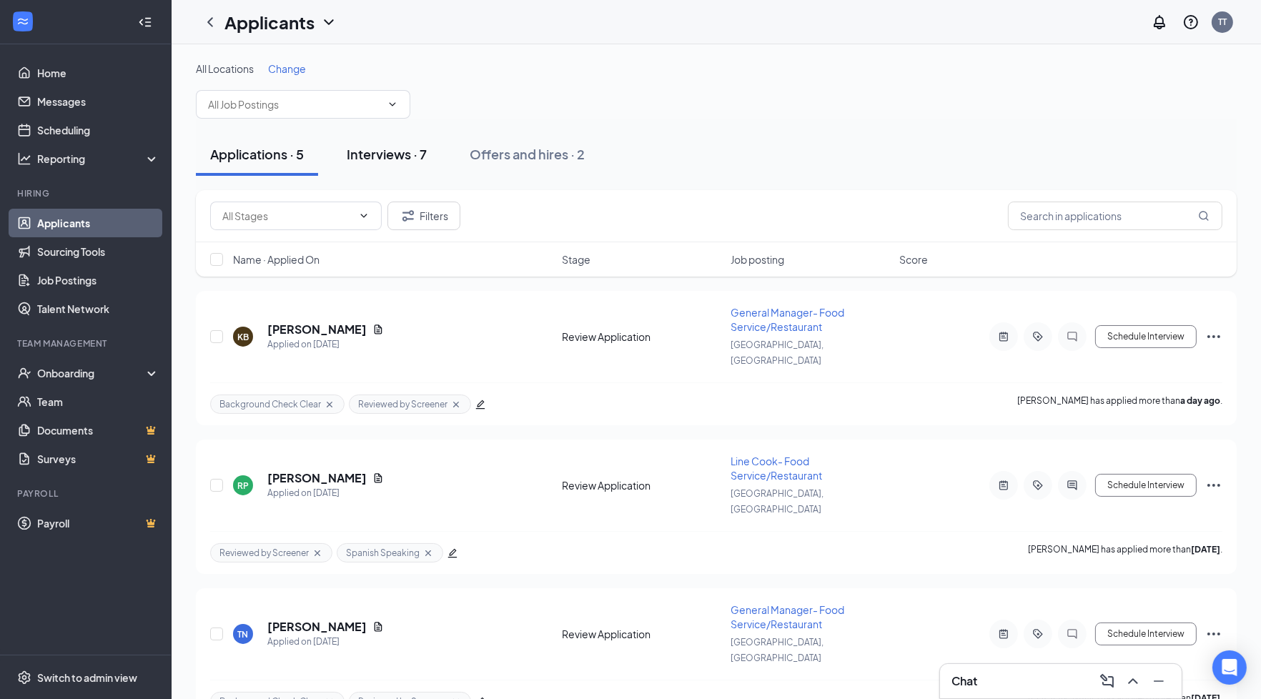
click at [370, 151] on div "Interviews · 7" at bounding box center [387, 154] width 80 height 18
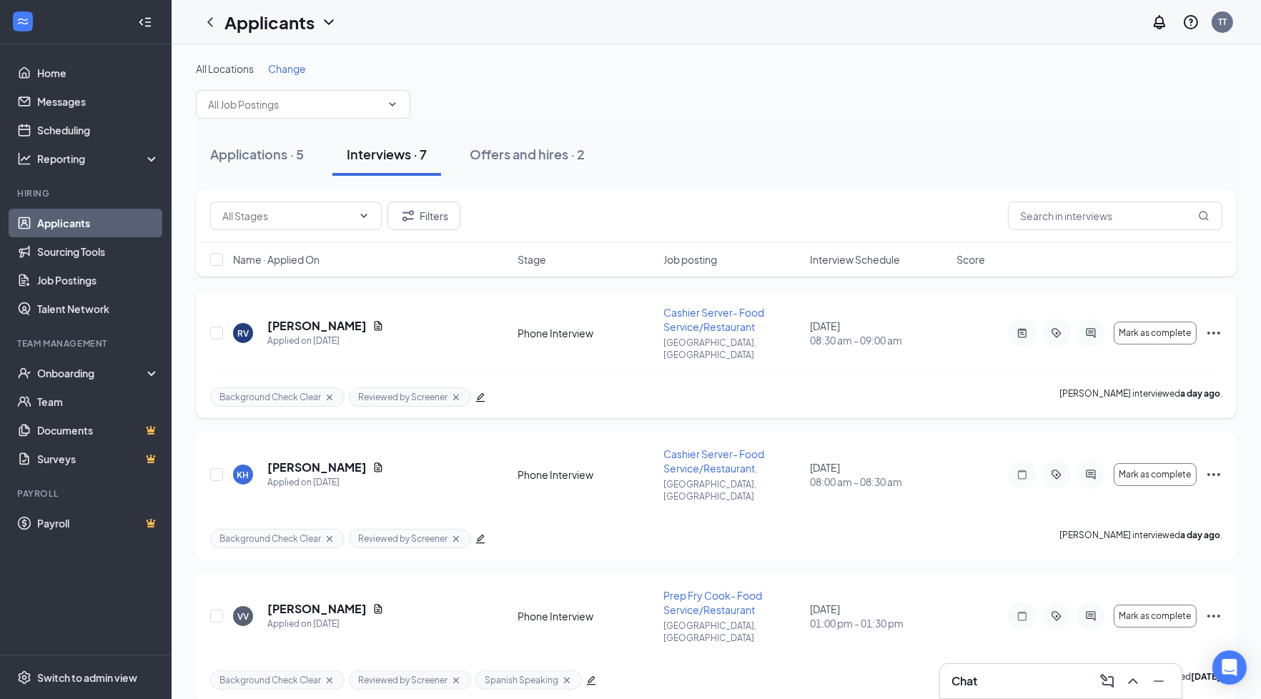
click at [1096, 320] on div at bounding box center [1091, 333] width 29 height 29
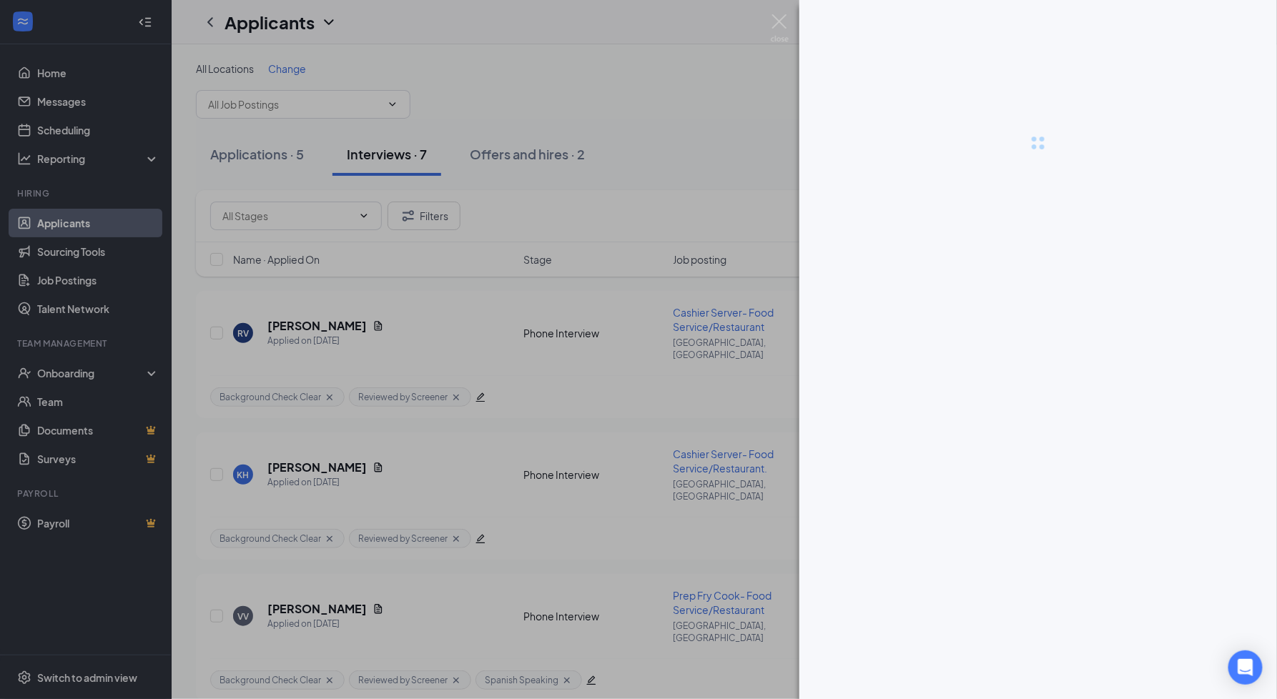
click at [739, 368] on div at bounding box center [638, 349] width 1277 height 699
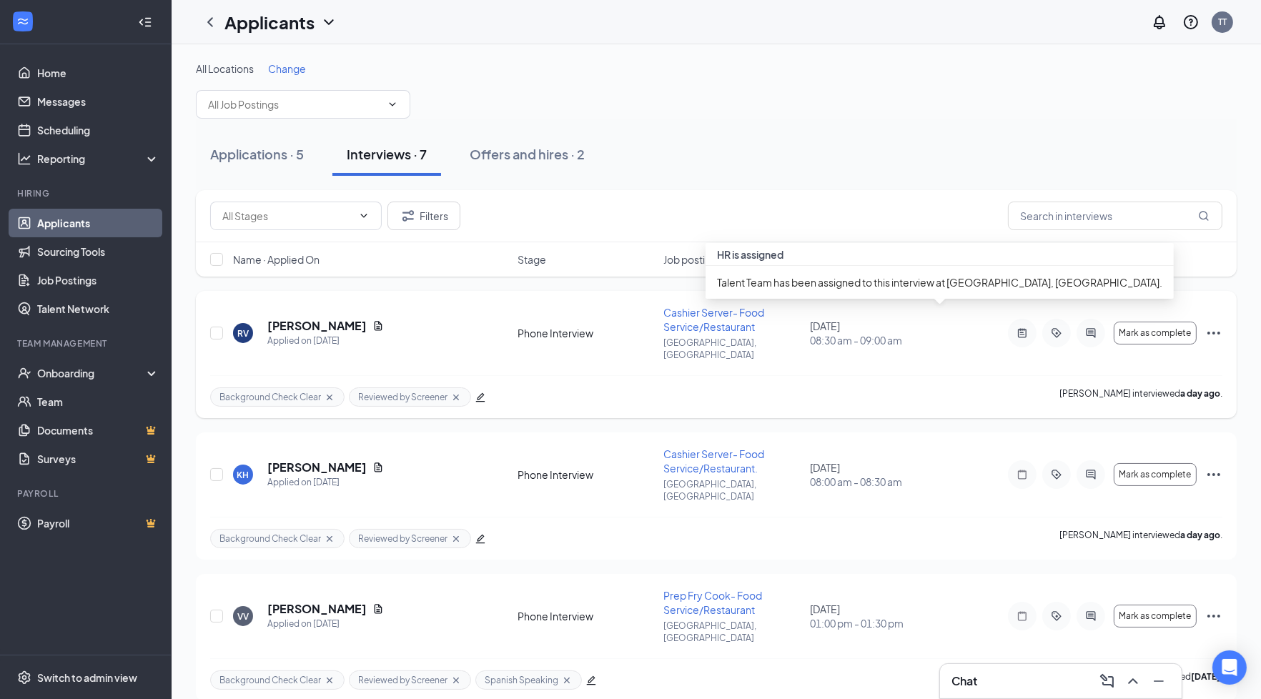
click at [847, 322] on div "[DATE] 08:30 am - 09:00 am" at bounding box center [879, 333] width 138 height 29
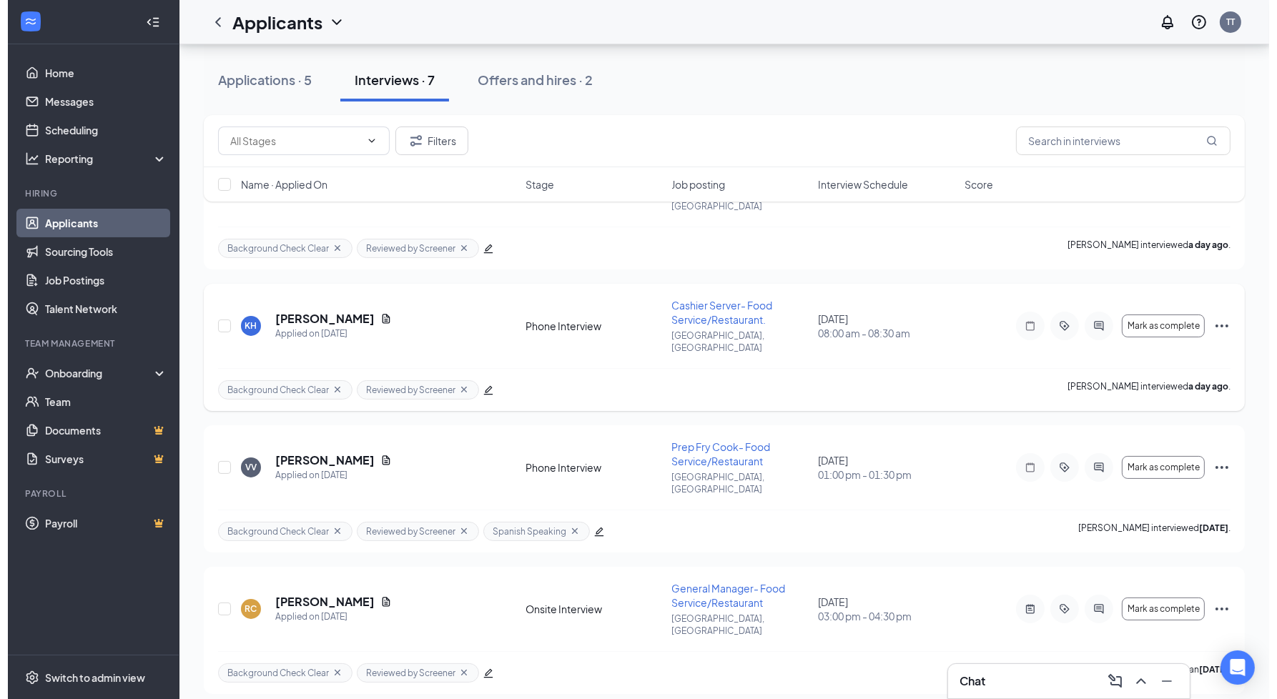
scroll to position [137, 0]
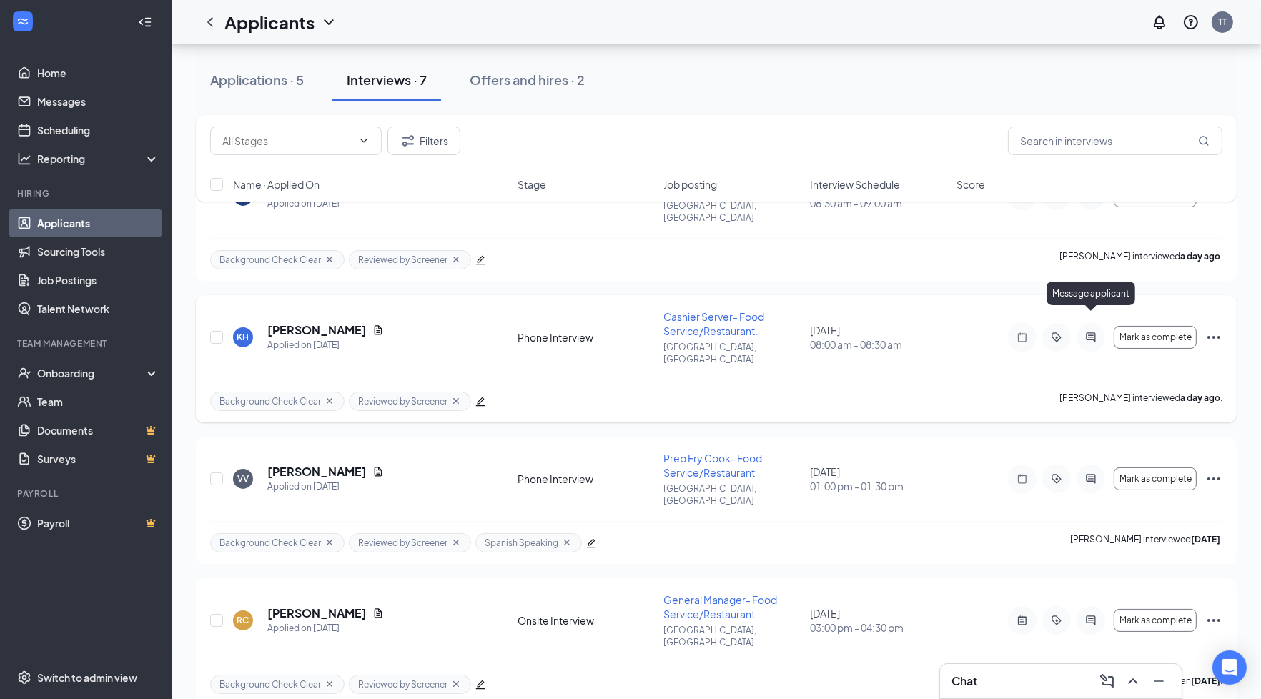
click at [1089, 332] on icon "ActiveChat" at bounding box center [1091, 337] width 17 height 11
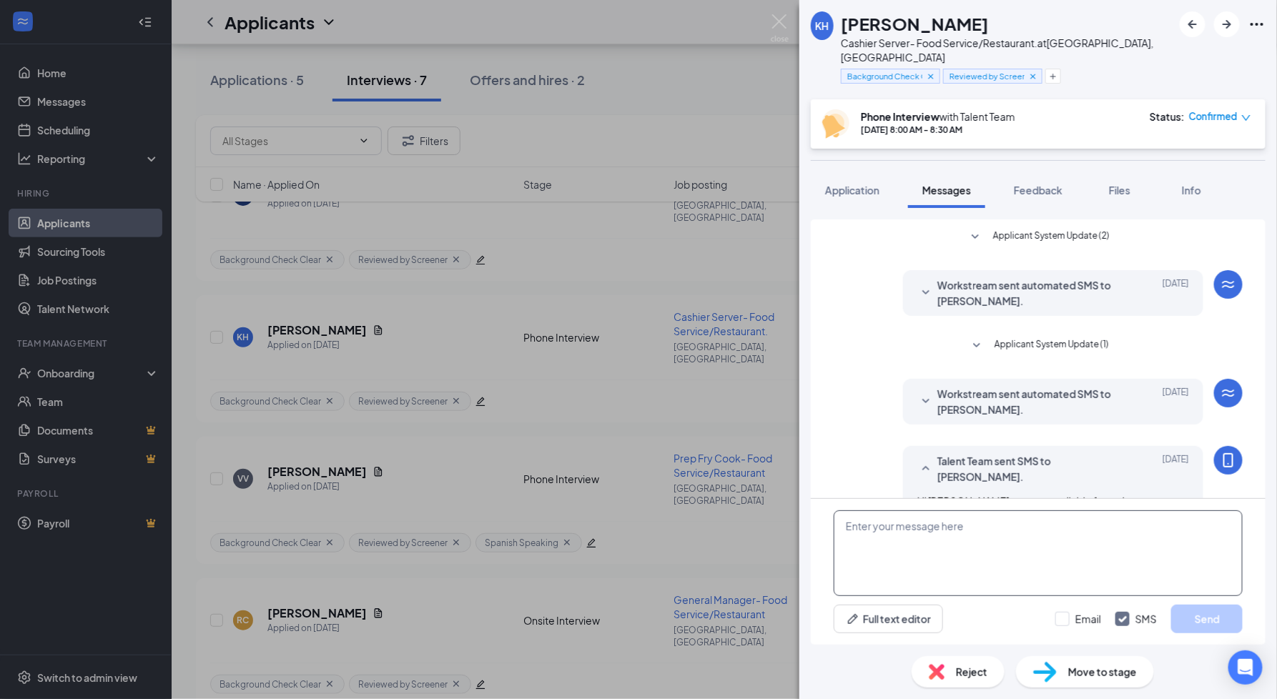
scroll to position [429, 0]
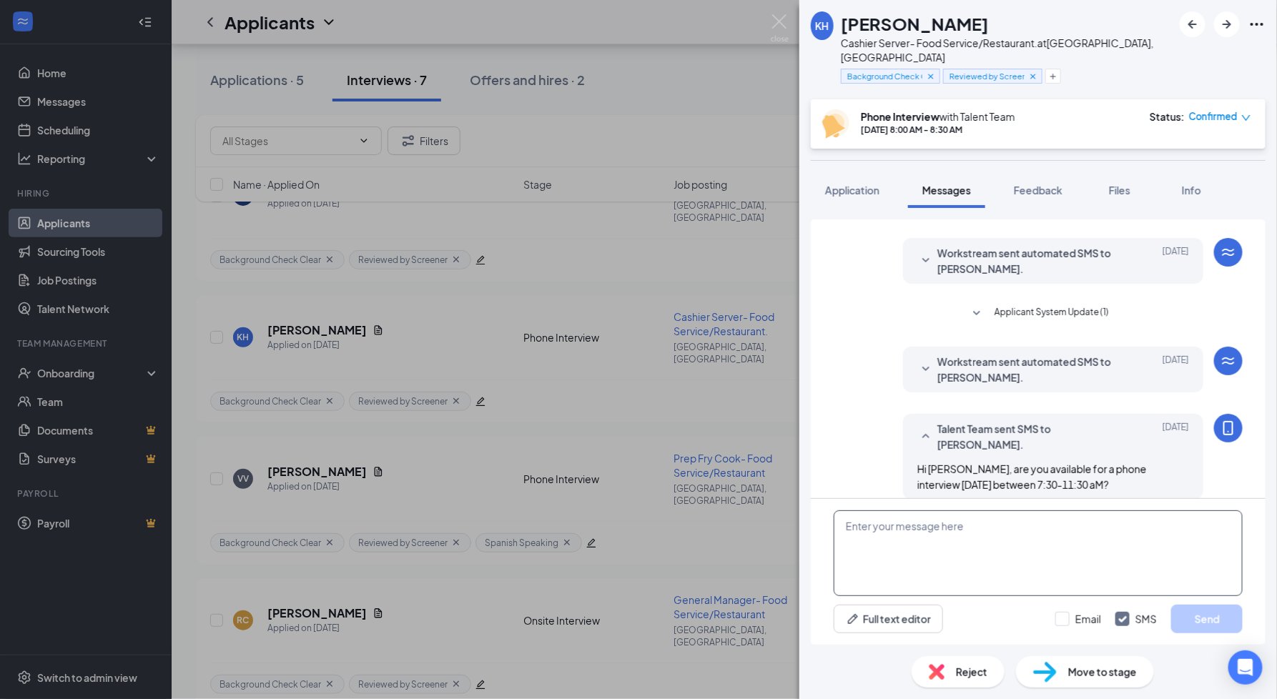
click at [879, 518] on textarea at bounding box center [1038, 554] width 409 height 86
paste textarea "Hi [PERSON_NAME], are you available for a phone interview [DATE] between 8:30-1…"
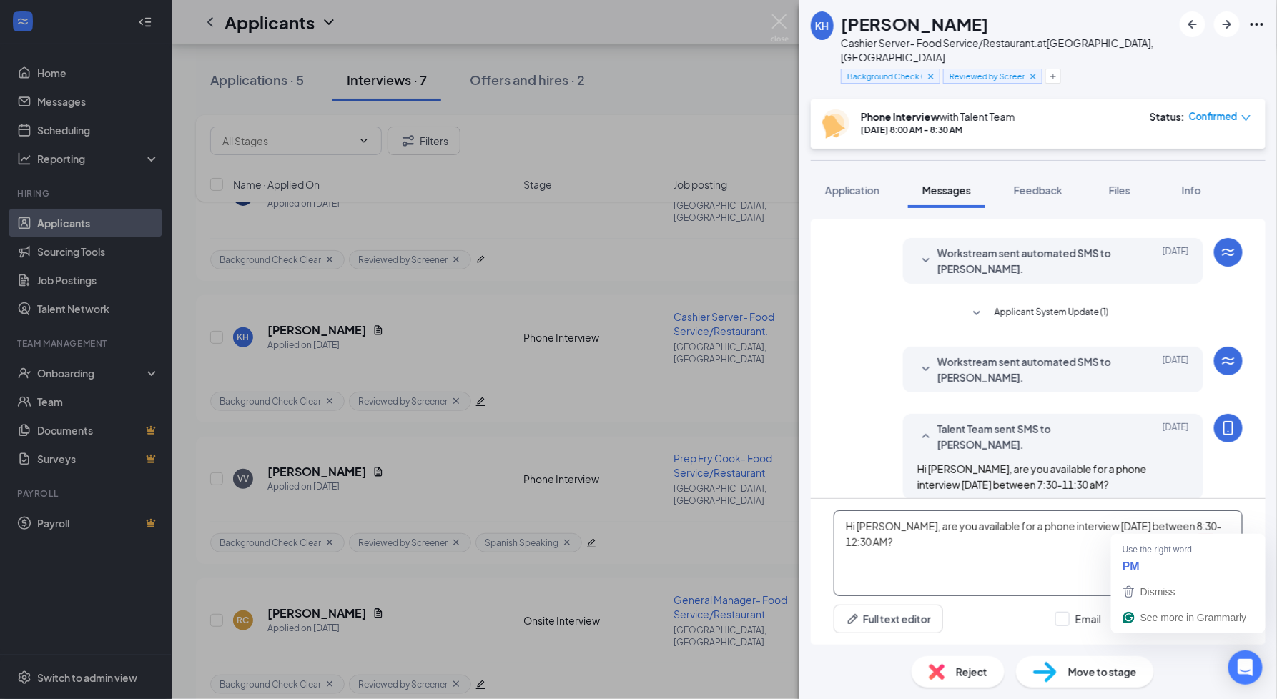
click at [1205, 522] on textarea "Hi [PERSON_NAME], are you available for a phone interview [DATE] between 8:30-1…" at bounding box center [1038, 554] width 409 height 86
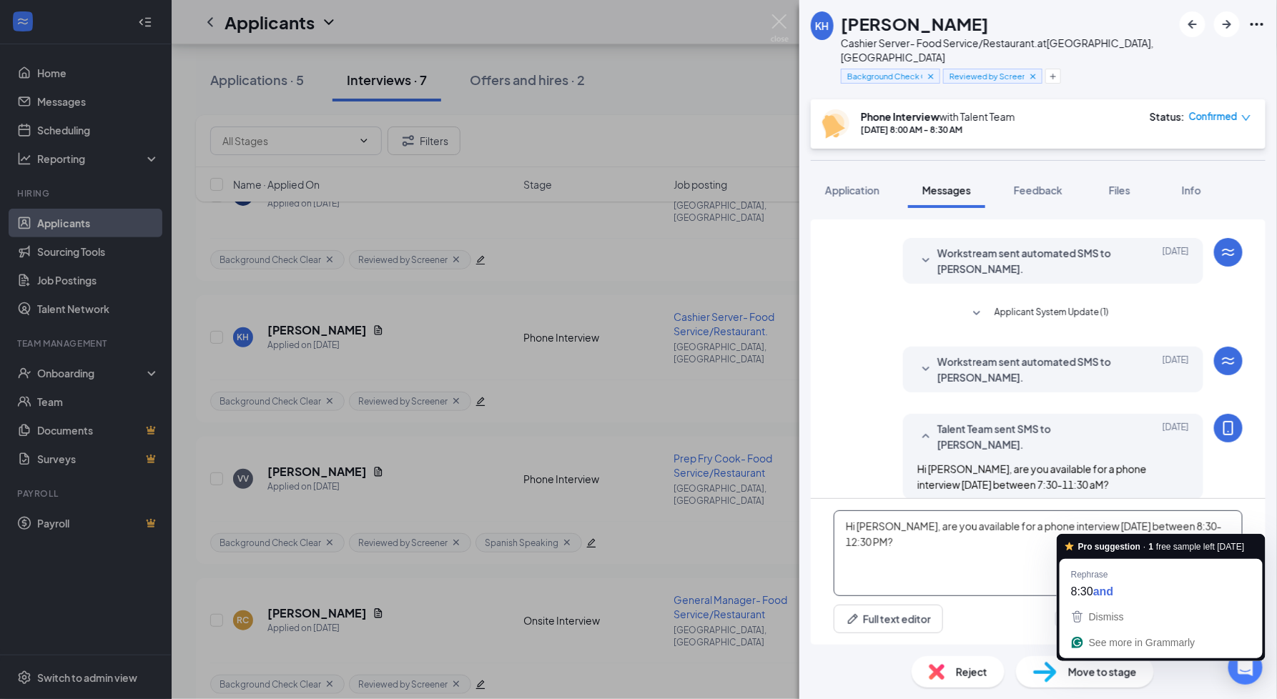
click at [1167, 526] on textarea "Hi [PERSON_NAME], are you available for a phone interview [DATE] between 8:30-1…" at bounding box center [1038, 554] width 409 height 86
click at [982, 552] on textarea "Hi [PERSON_NAME], are you available for a phone interview [DATE] between 8:30-1…" at bounding box center [1038, 554] width 409 height 86
click at [947, 549] on textarea "Hi [PERSON_NAME], are you available for a phone interview [DATE] between 8:30-1…" at bounding box center [1038, 554] width 409 height 86
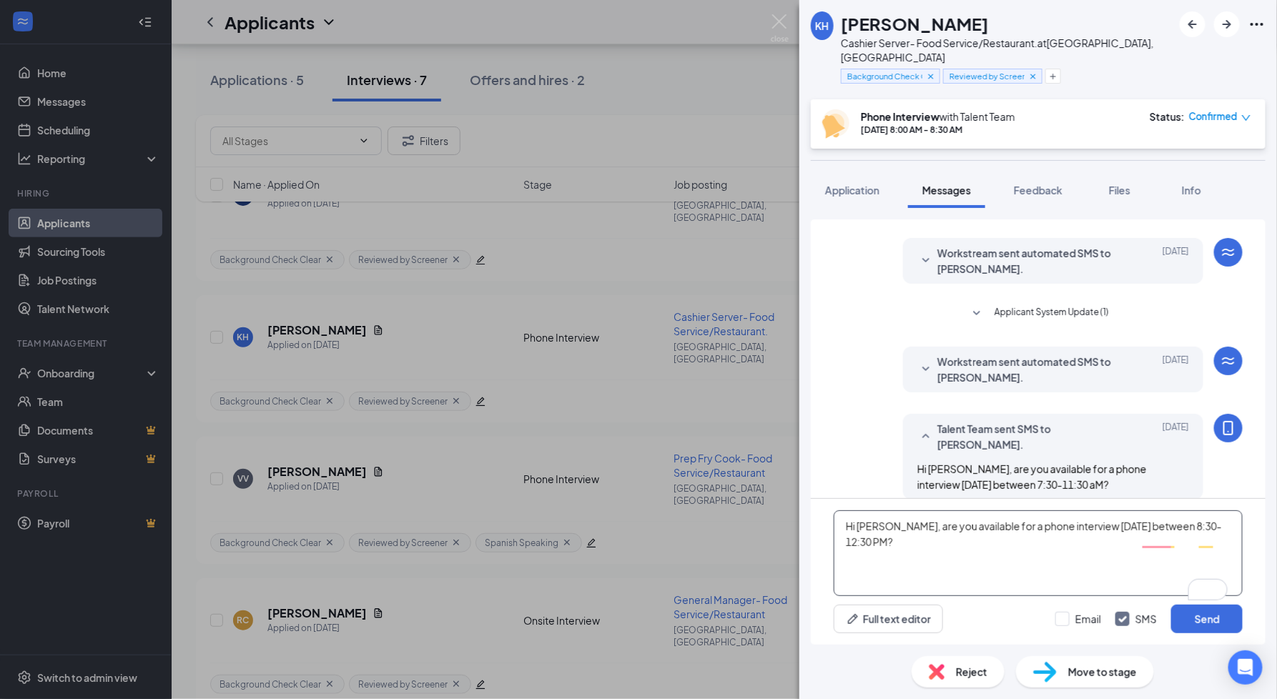
click at [1215, 525] on textarea "Hi [PERSON_NAME], are you available for a phone interview [DATE] between 8:30-1…" at bounding box center [1038, 554] width 409 height 86
type textarea "Hi [PERSON_NAME], are you available for a phone interview [DATE] between 8:30-1…"
click at [1208, 620] on button "Send" at bounding box center [1206, 619] width 71 height 29
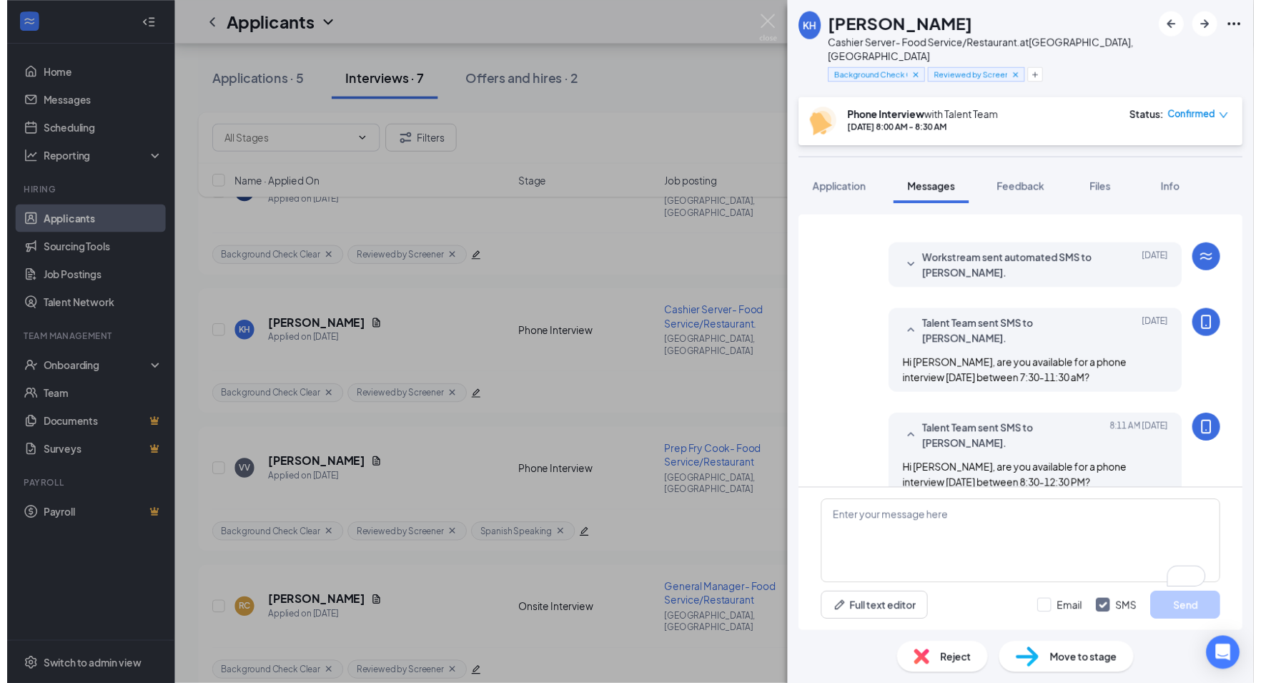
scroll to position [536, 0]
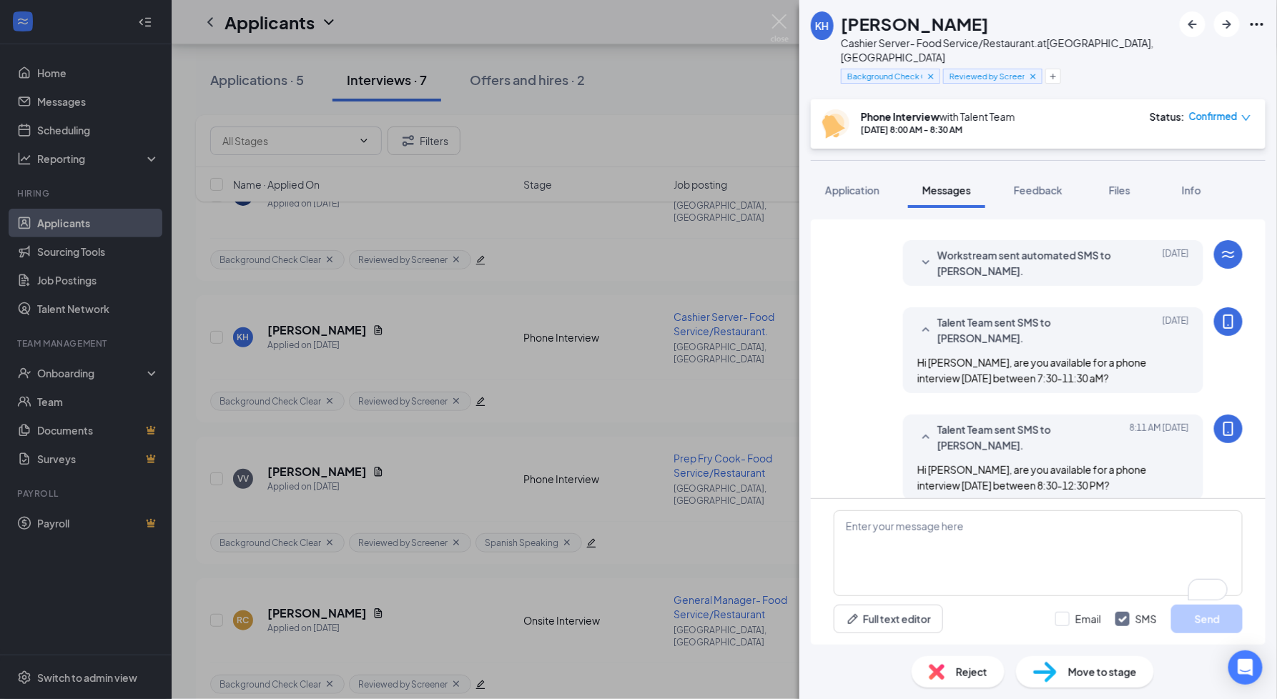
click at [664, 437] on div "KH [PERSON_NAME] Cashier Server- Food Service/Restaurant. at [GEOGRAPHIC_DATA],…" at bounding box center [638, 349] width 1277 height 699
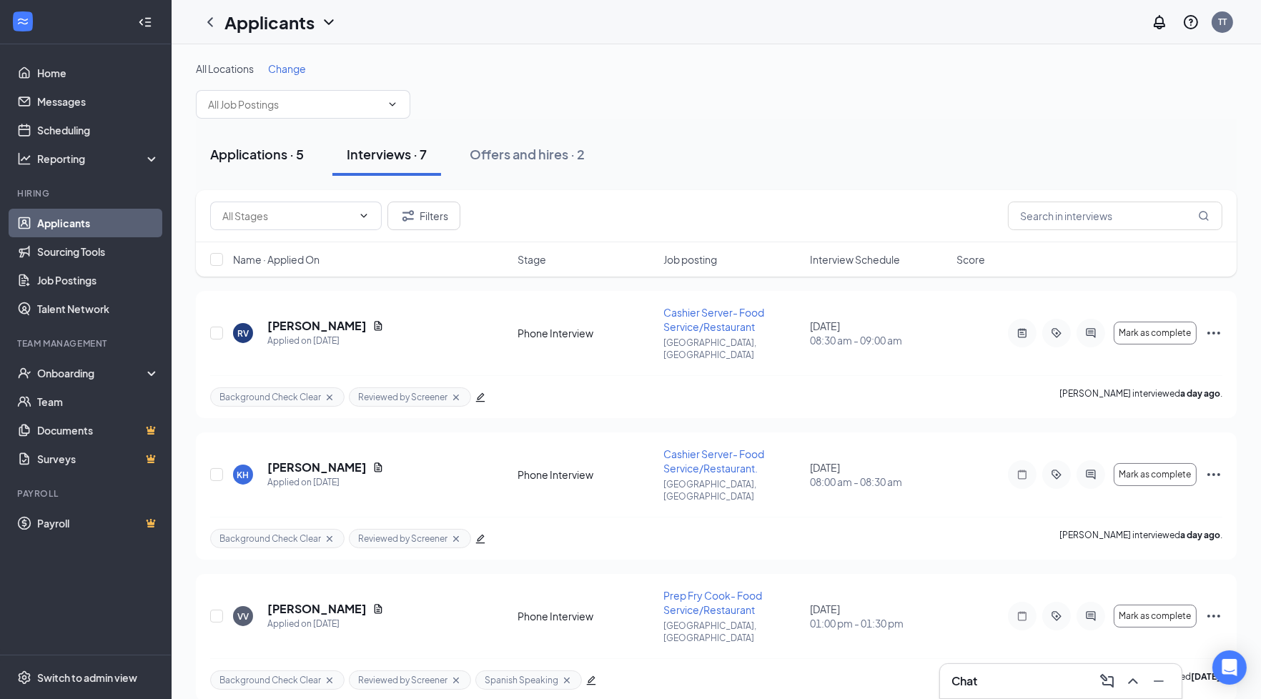
click at [270, 159] on div "Applications · 5" at bounding box center [257, 154] width 94 height 18
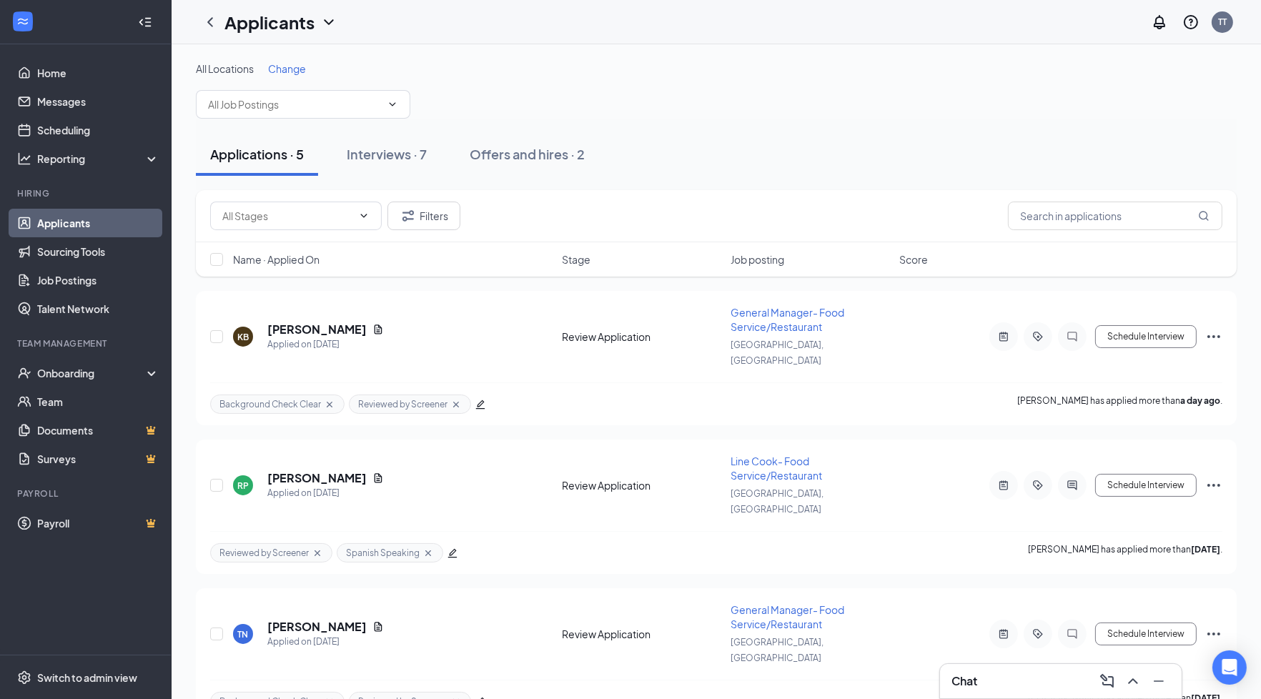
click at [420, 131] on div "Applications · 5 Interviews · 7 Offers and hires · 2" at bounding box center [716, 154] width 1041 height 71
click at [420, 133] on button "Interviews · 7" at bounding box center [386, 154] width 109 height 43
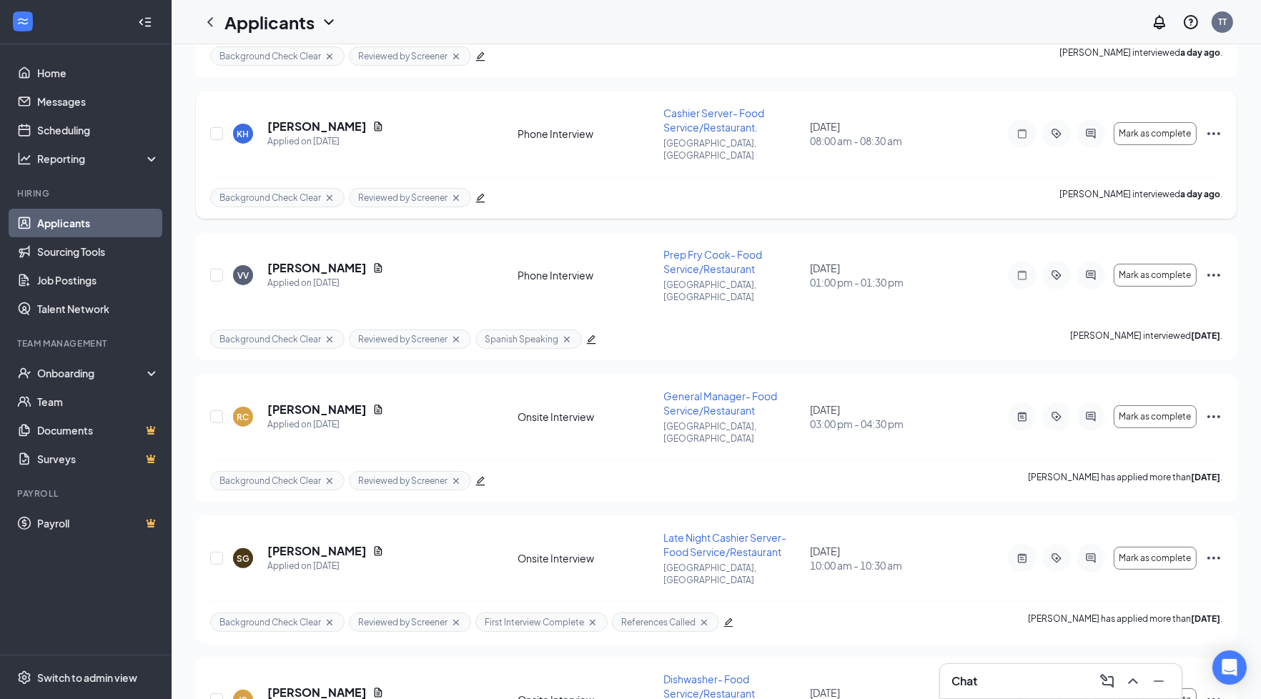
scroll to position [500, 0]
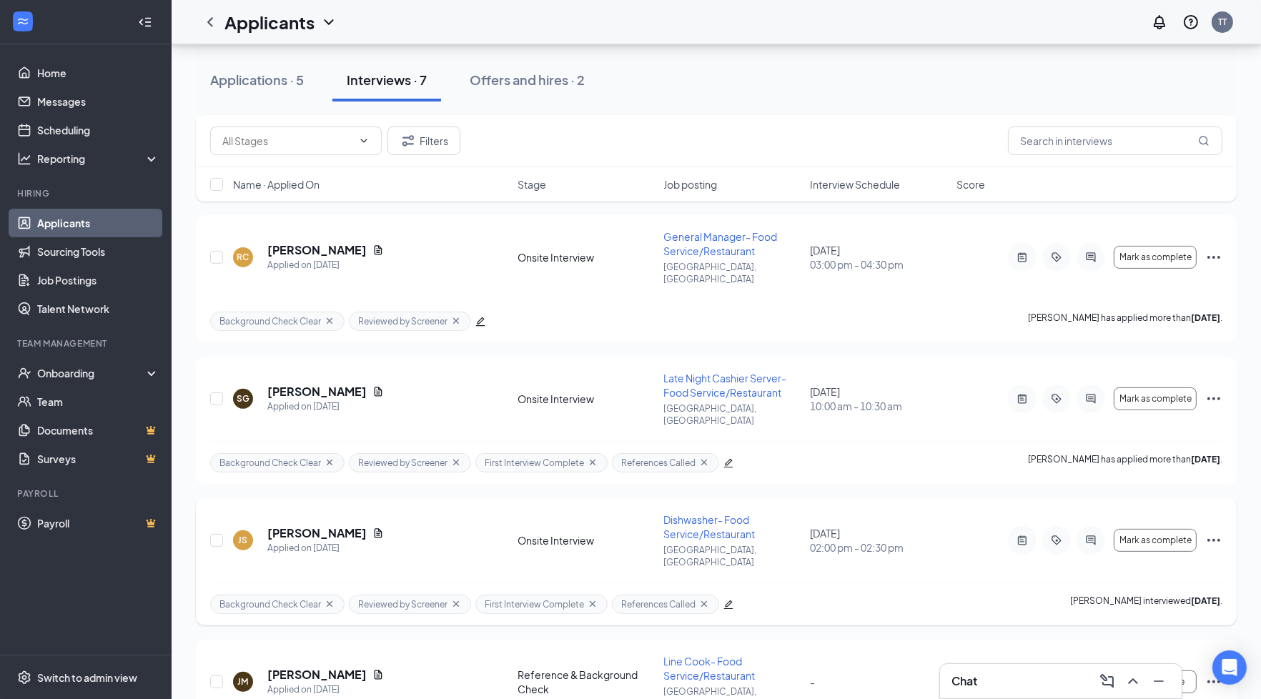
click at [799, 583] on div "Background Check Clear Reviewed by Screener First Interview Complete References…" at bounding box center [716, 604] width 1012 height 43
click at [1190, 394] on span "Mark as complete" at bounding box center [1156, 399] width 72 height 10
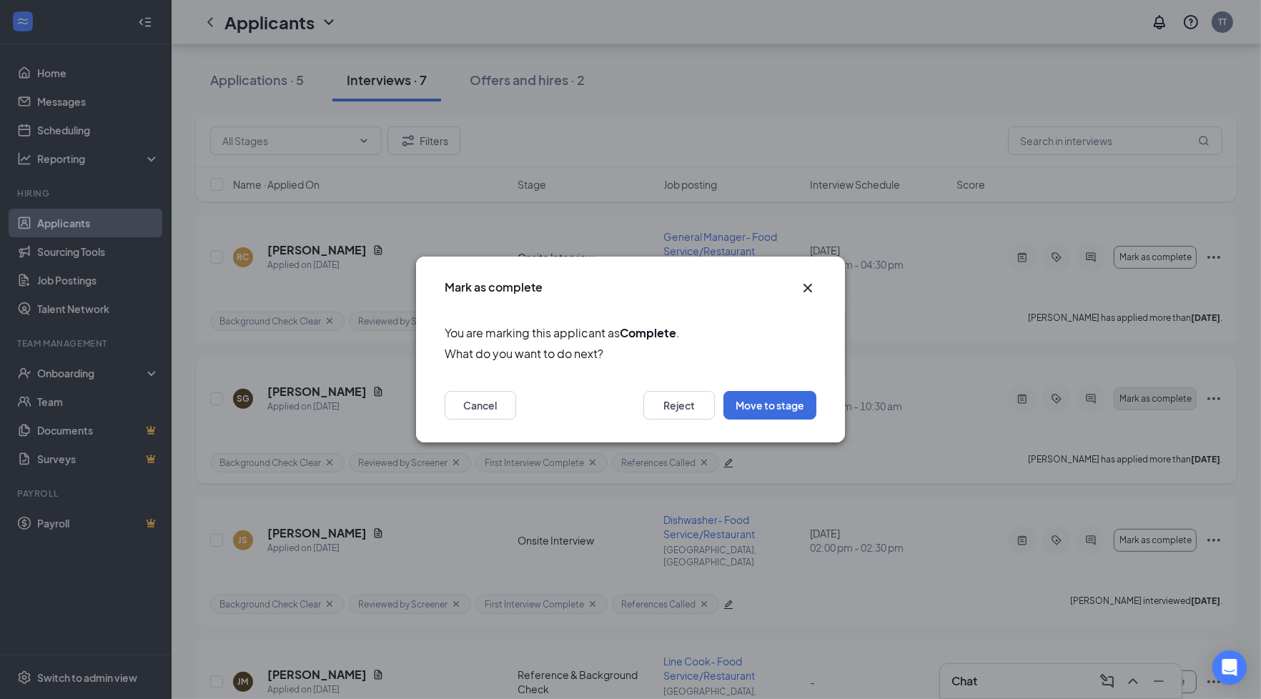
click at [1190, 340] on div "Mark as complete You are marking this applicant as Complete . What do you want …" at bounding box center [630, 349] width 1261 height 699
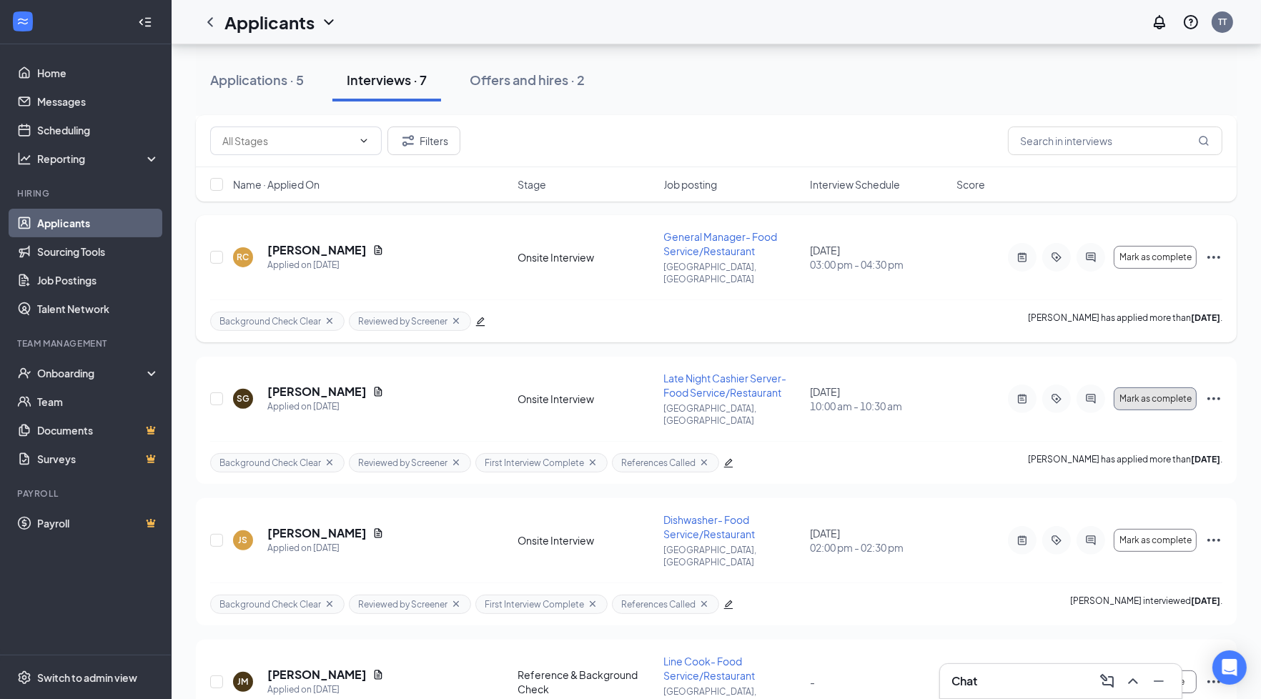
drag, startPoint x: 1190, startPoint y: 340, endPoint x: 1057, endPoint y: 254, distance: 158.1
click at [1057, 254] on div "RV [PERSON_NAME] Applied on [DATE] Phone Interview Cashier Server- Food Service…" at bounding box center [716, 279] width 1041 height 977
click at [993, 300] on div "Background Check Clear Reviewed by Screener [PERSON_NAME] has applied more than…" at bounding box center [716, 321] width 1012 height 43
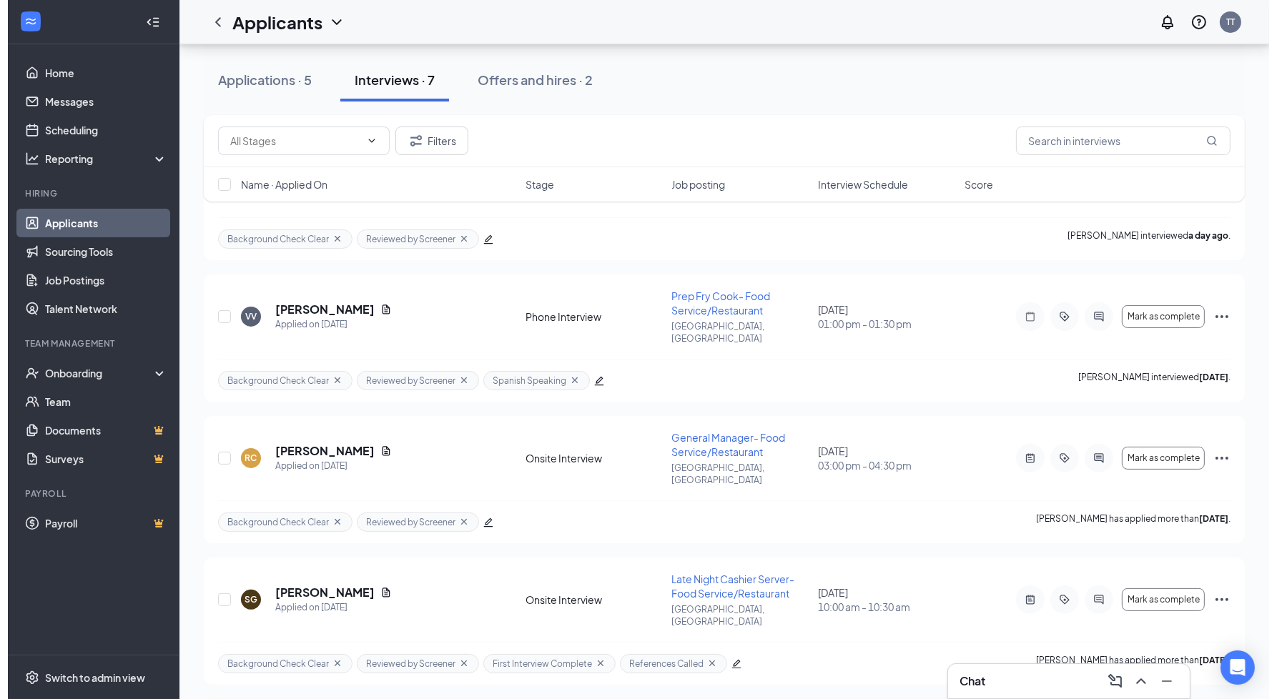
scroll to position [258, 0]
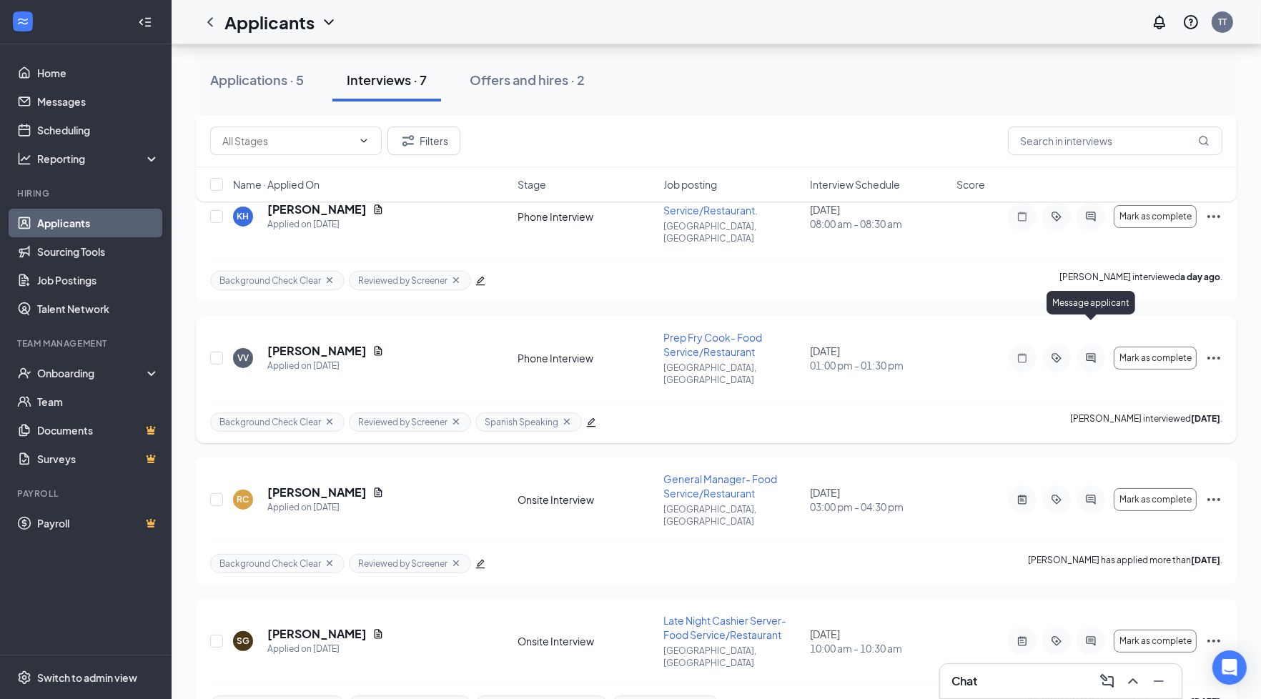
click at [1088, 353] on icon "ActiveChat" at bounding box center [1091, 357] width 9 height 9
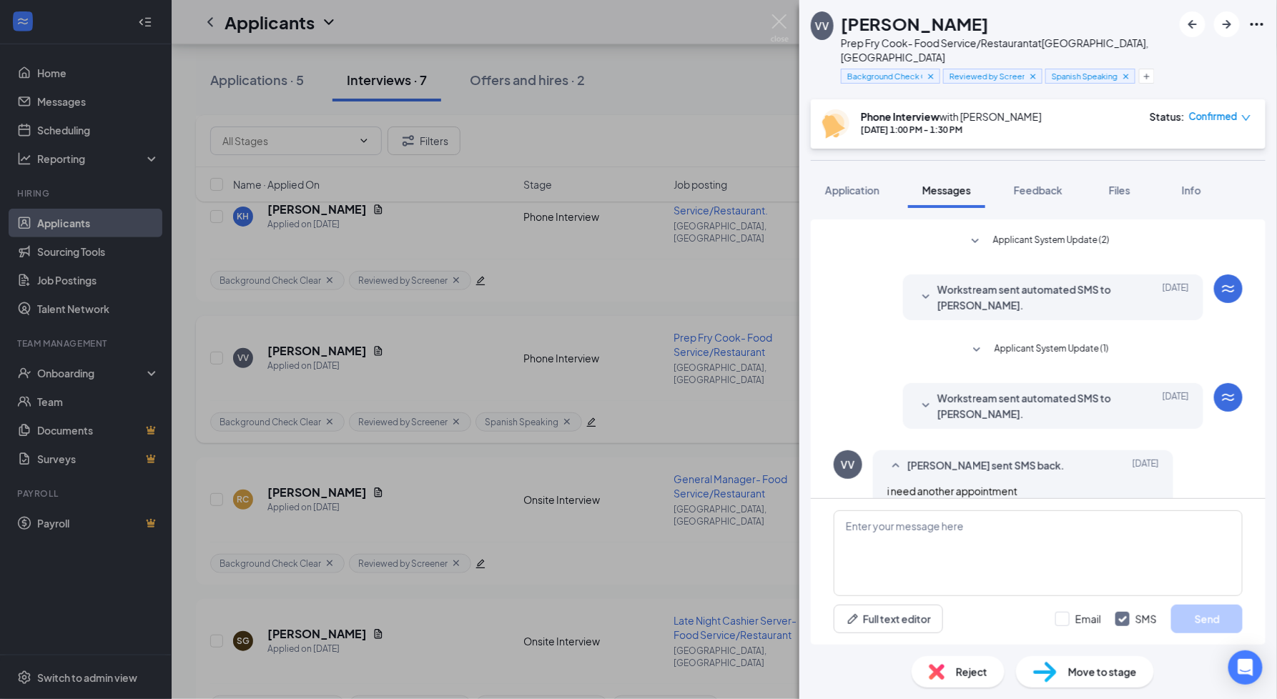
scroll to position [386, 0]
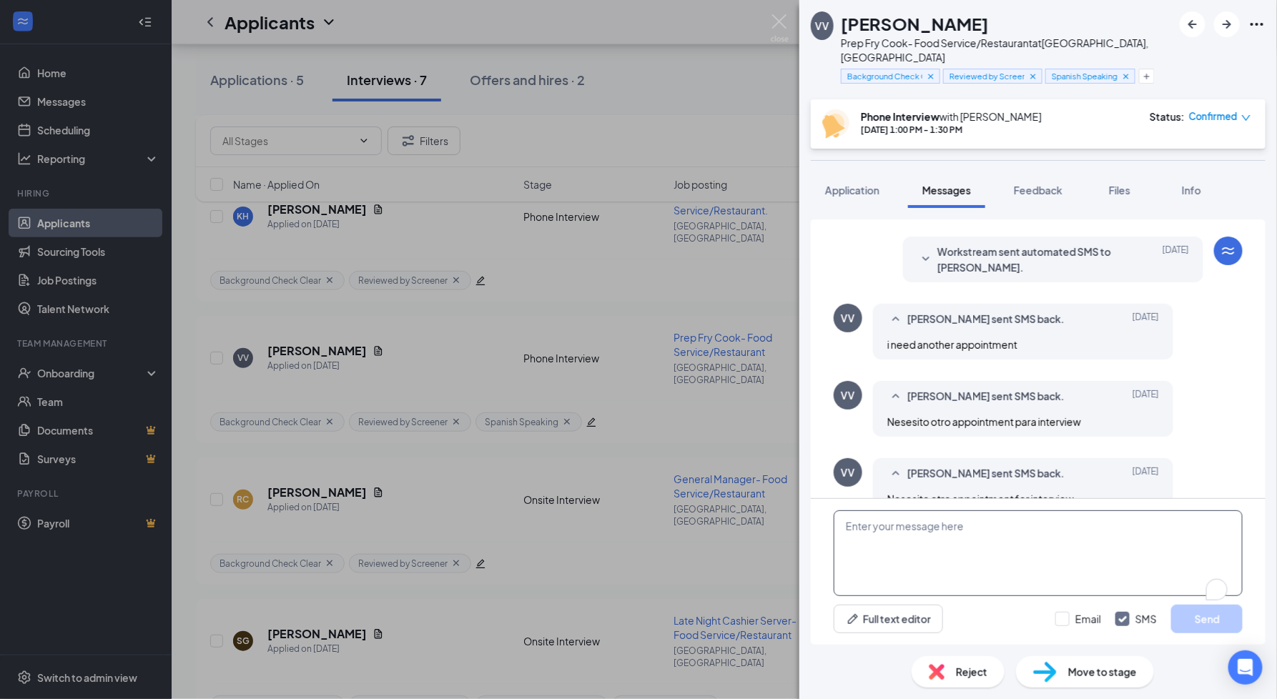
click at [934, 543] on textarea "To enrich screen reader interactions, please activate Accessibility in Grammarl…" at bounding box center [1038, 554] width 409 height 86
paste textarea "Buenos [PERSON_NAME], ¿estás disponible para una entrevista telefónica hoy a la…"
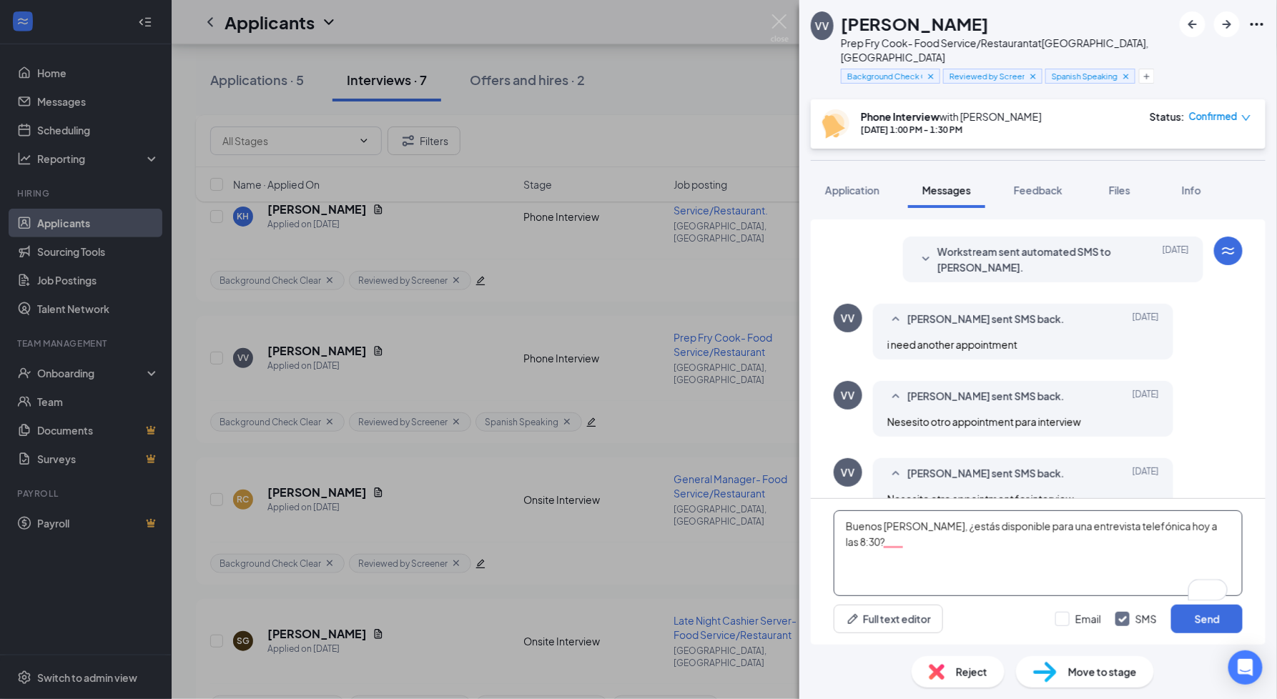
click at [867, 546] on textarea "Buenos [PERSON_NAME], ¿estás disponible para una entrevista telefónica hoy a la…" at bounding box center [1038, 554] width 409 height 86
type textarea "Buenos [PERSON_NAME], ¿estás disponible para una entrevista telefónica hoy a la…"
click at [1208, 628] on button "Send" at bounding box center [1206, 619] width 71 height 29
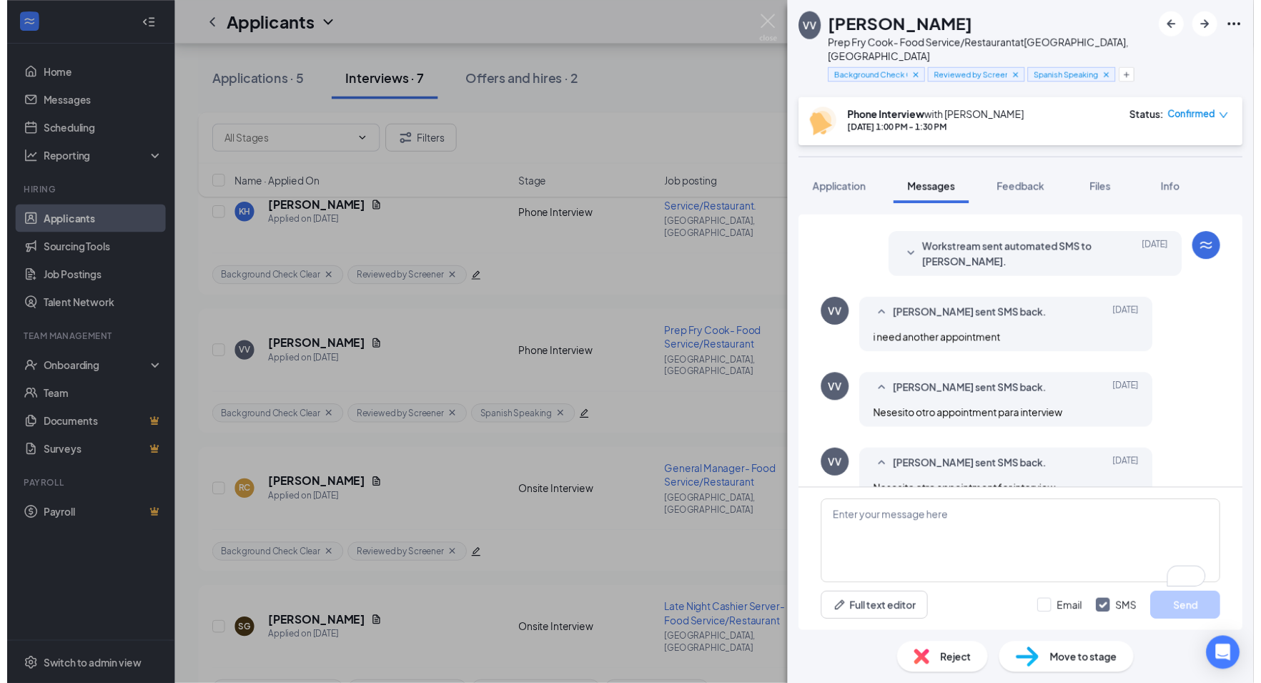
scroll to position [479, 0]
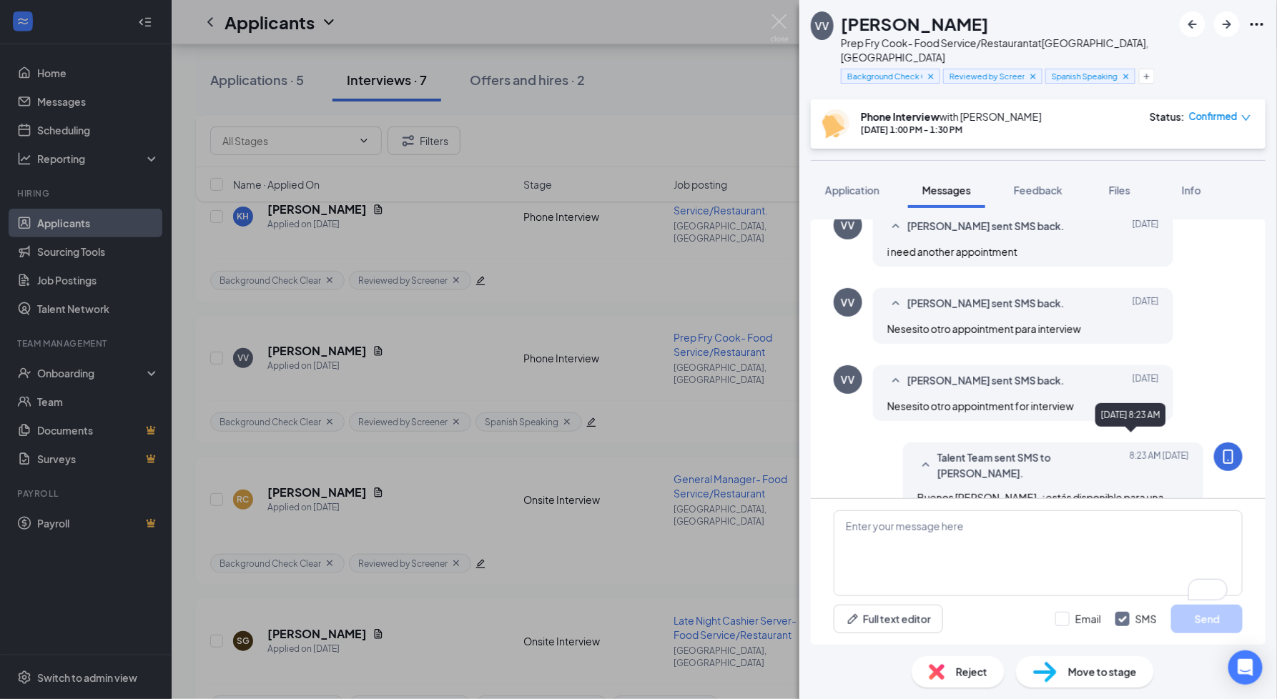
click at [1181, 373] on div "VV [PERSON_NAME] sent SMS back. [DATE] Nesesito otro appointment for interview" at bounding box center [1038, 396] width 409 height 63
click at [593, 319] on div "VV [PERSON_NAME] Prep Fry Cook- Food Service/Restaurant at [GEOGRAPHIC_DATA], […" at bounding box center [638, 349] width 1277 height 699
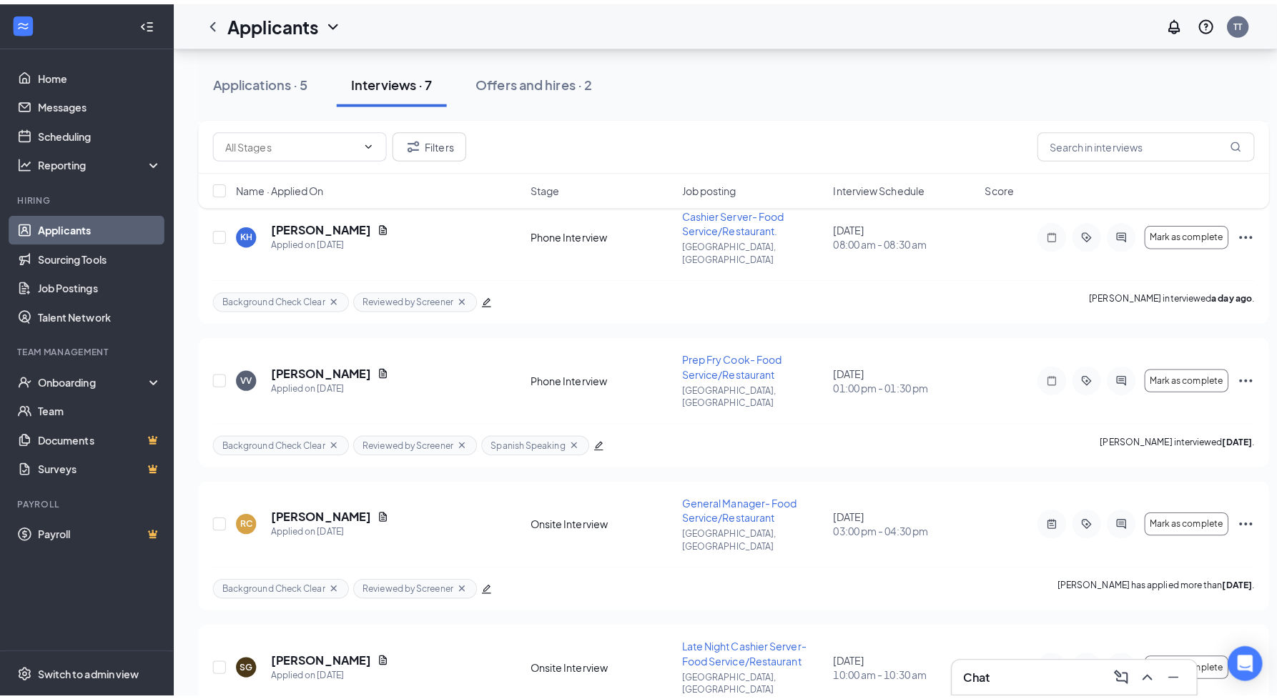
scroll to position [242, 0]
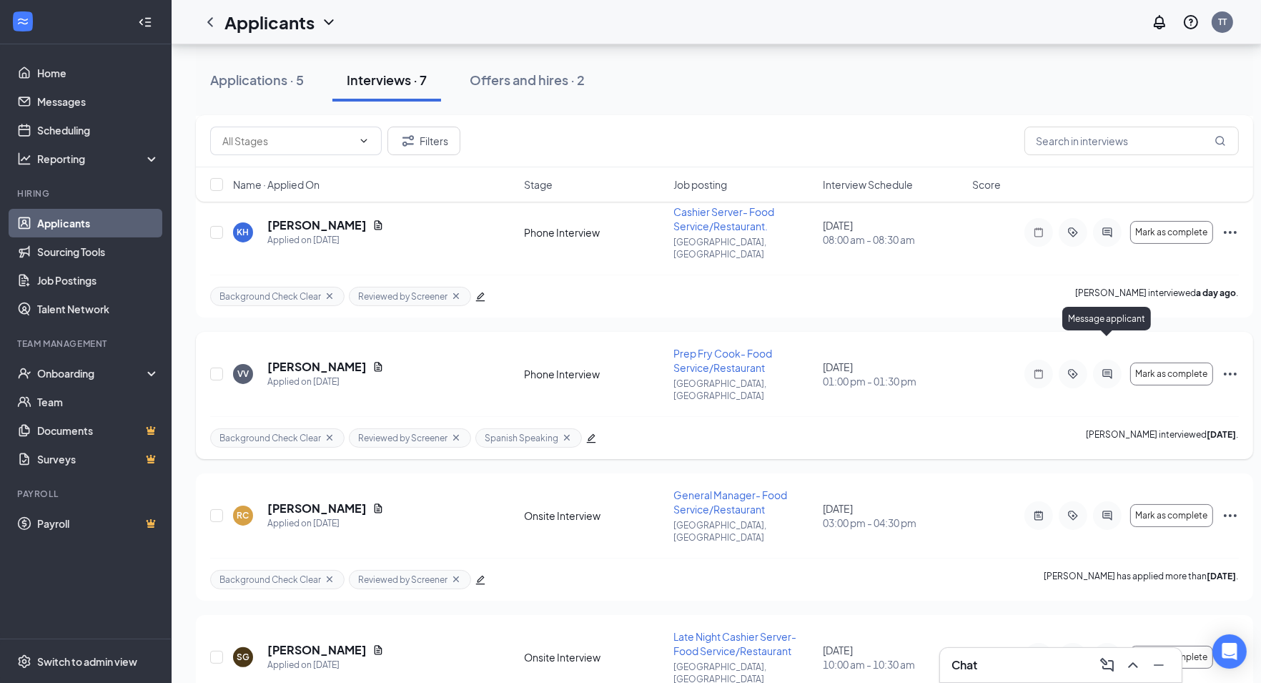
click at [1108, 368] on icon "ActiveChat" at bounding box center [1107, 373] width 17 height 11
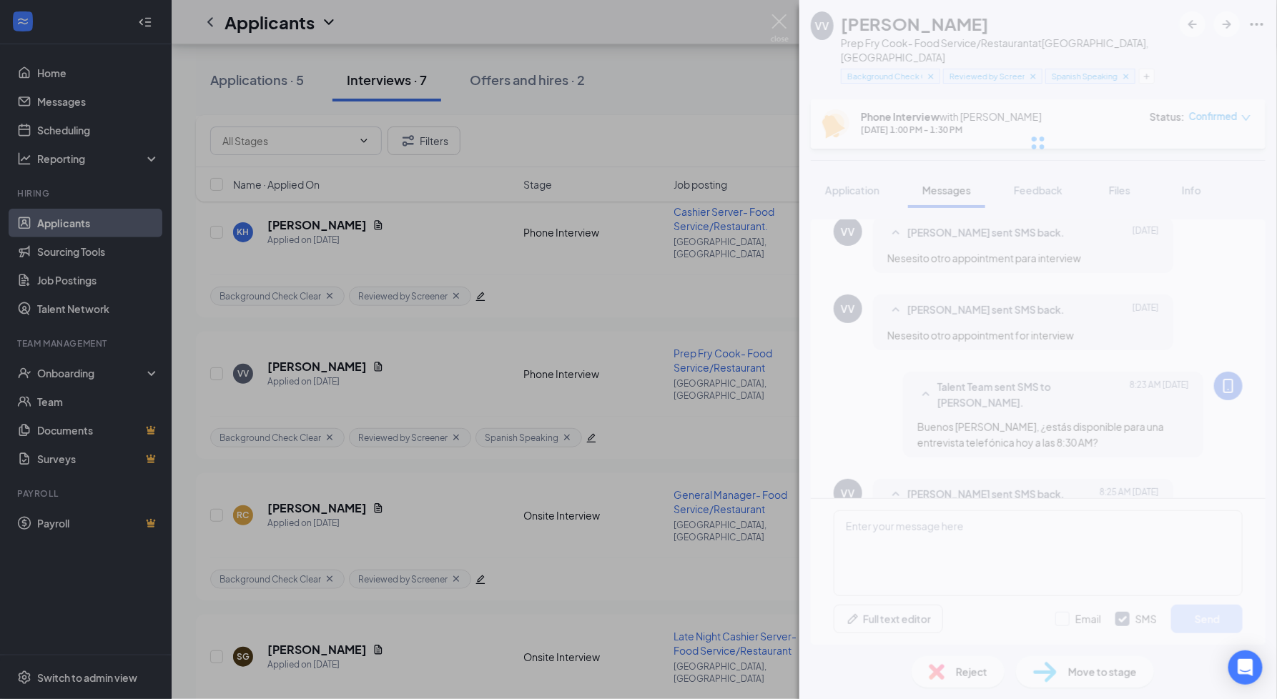
scroll to position [370, 0]
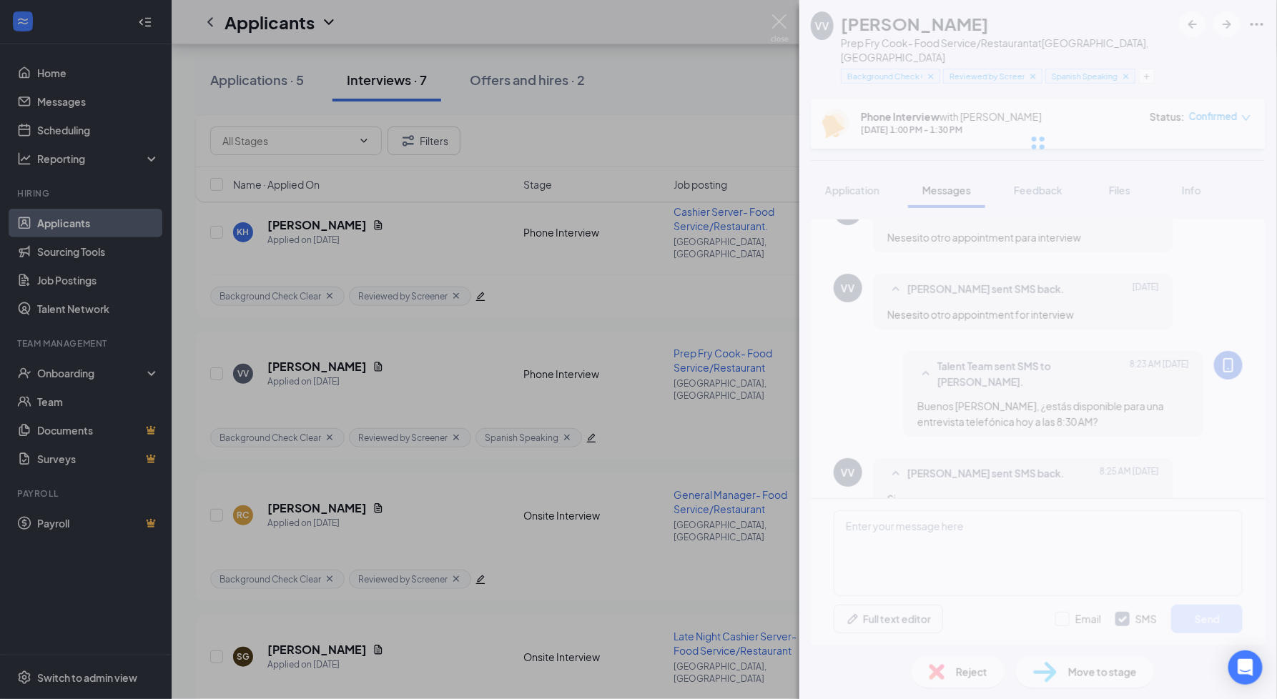
click at [956, 392] on div "VV [PERSON_NAME] Prep Fry Cook- Food Service/Restaurant at [GEOGRAPHIC_DATA], […" at bounding box center [1038, 349] width 478 height 699
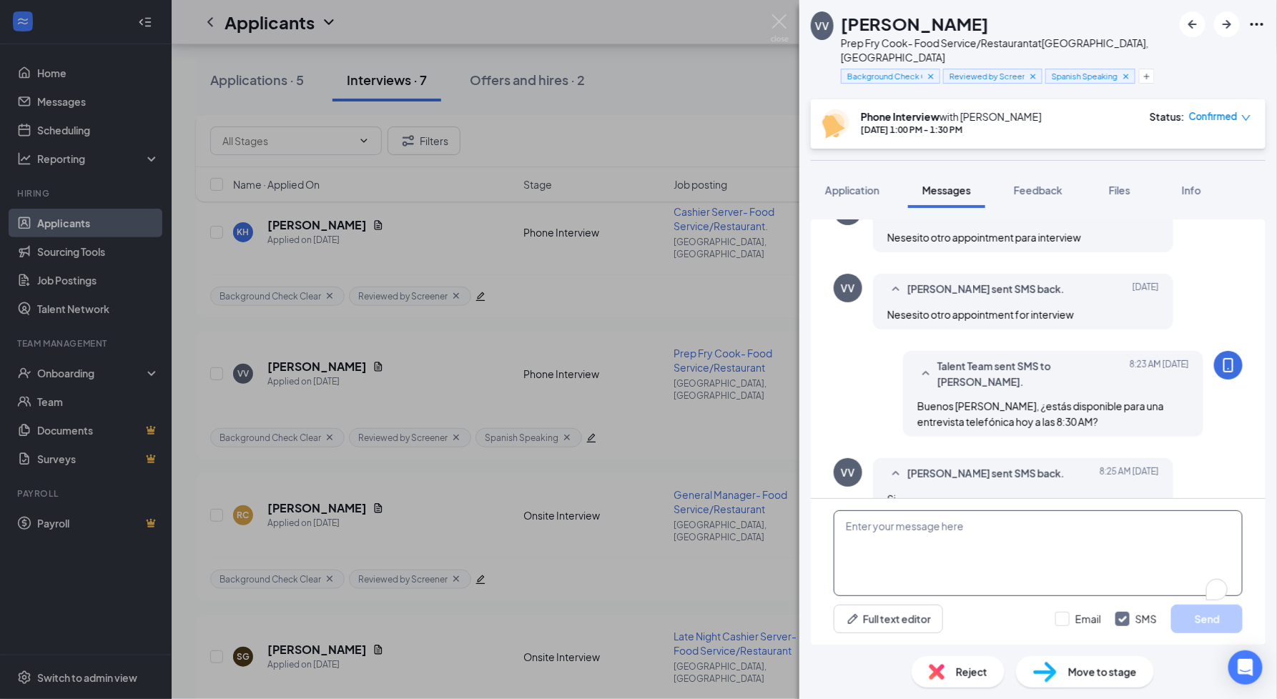
click at [1071, 556] on textarea "To enrich screen reader interactions, please activate Accessibility in Grammarl…" at bounding box center [1038, 554] width 409 height 86
